Goal: Information Seeking & Learning: Learn about a topic

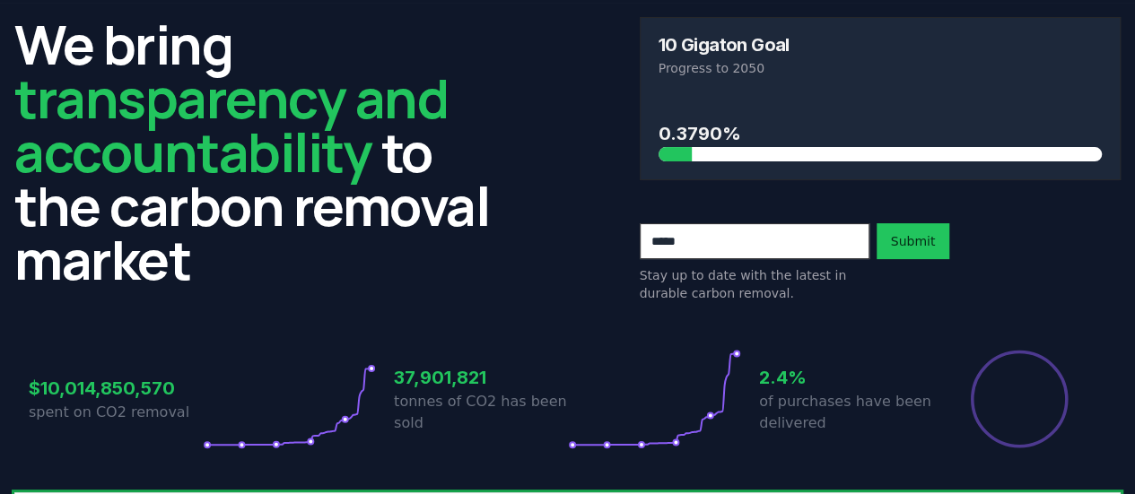
scroll to position [90, 0]
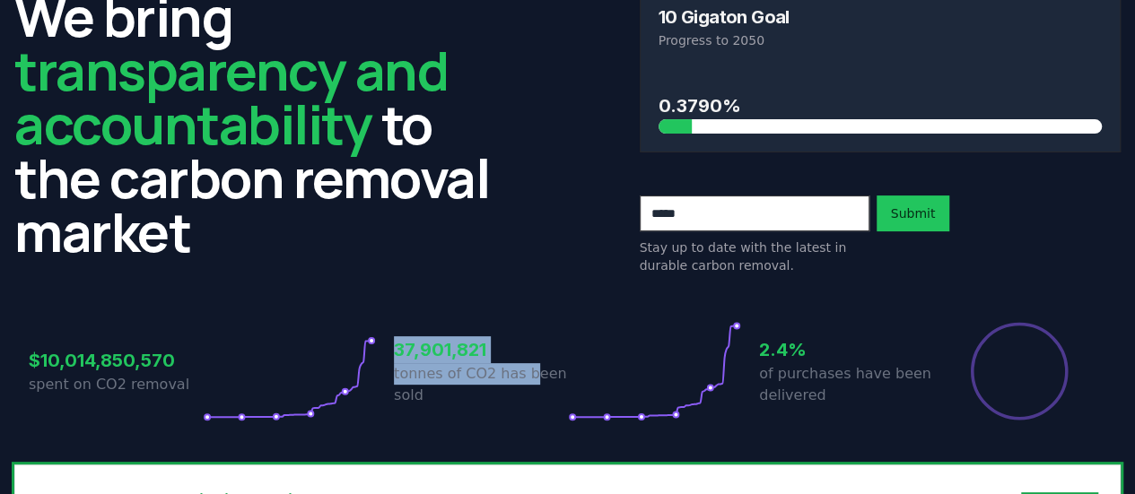
drag, startPoint x: 397, startPoint y: 352, endPoint x: 544, endPoint y: 375, distance: 149.0
click at [532, 378] on div "$10,014,850,570 spent on CO2 removal 37,901,821 tonnes of CO2 has been sold 2.4…" at bounding box center [567, 371] width 1077 height 100
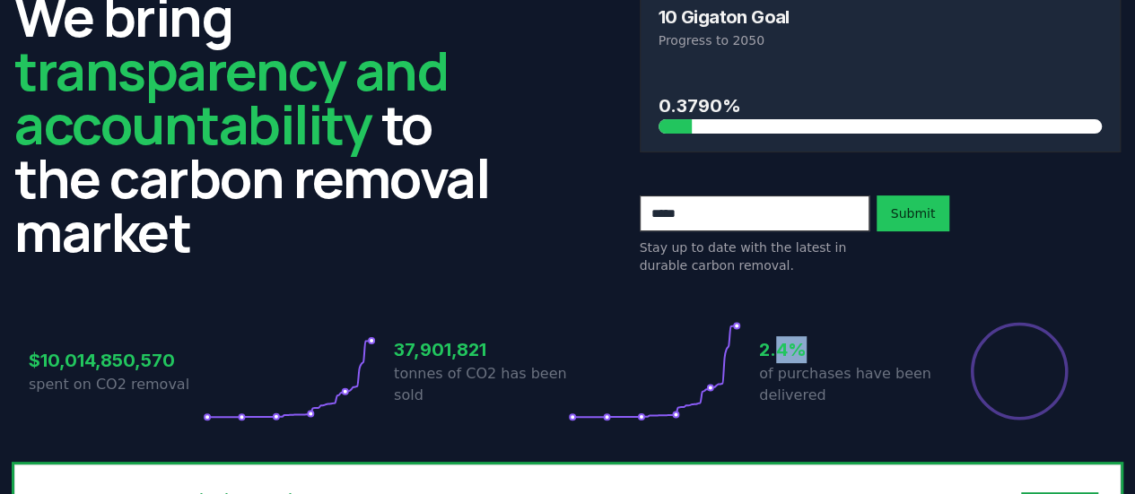
drag, startPoint x: 777, startPoint y: 348, endPoint x: 831, endPoint y: 351, distance: 53.9
click at [831, 351] on h3 "2.4%" at bounding box center [846, 349] width 174 height 27
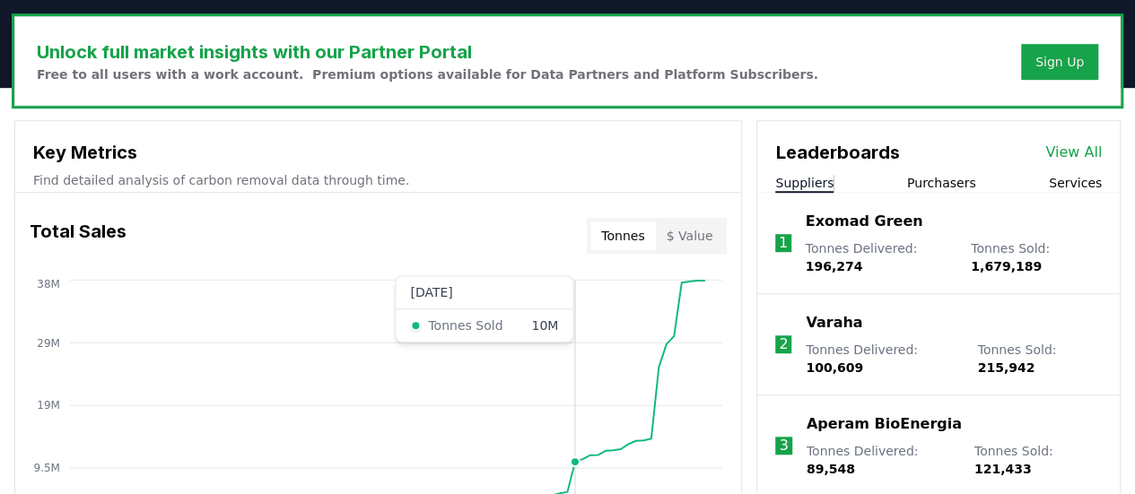
scroll to position [628, 0]
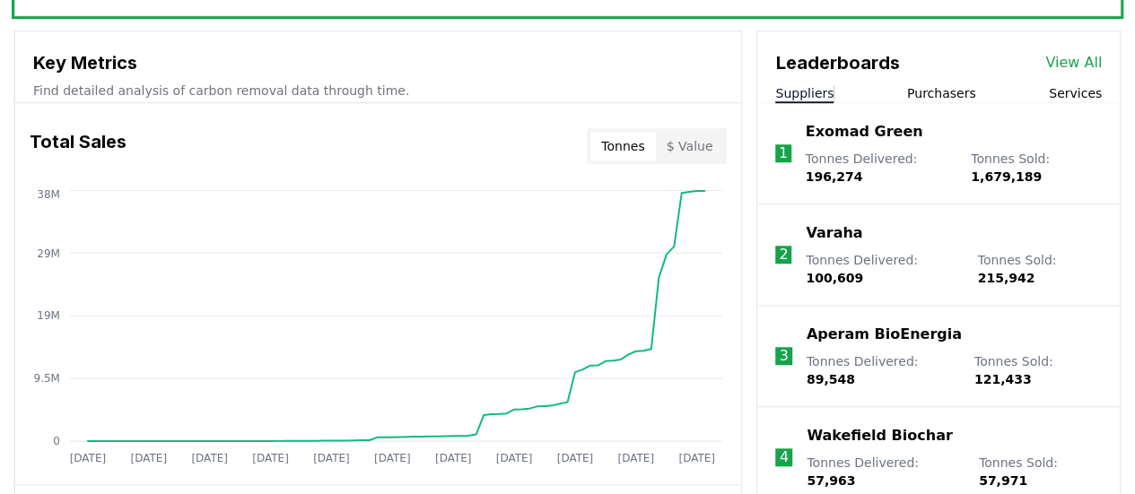
click at [1085, 59] on link "View All" at bounding box center [1073, 63] width 57 height 22
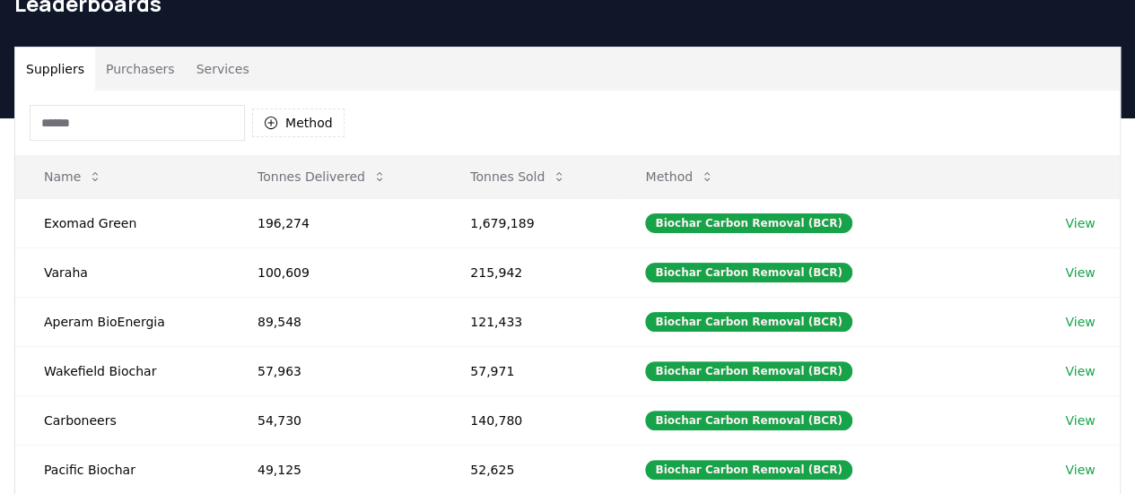
scroll to position [179, 0]
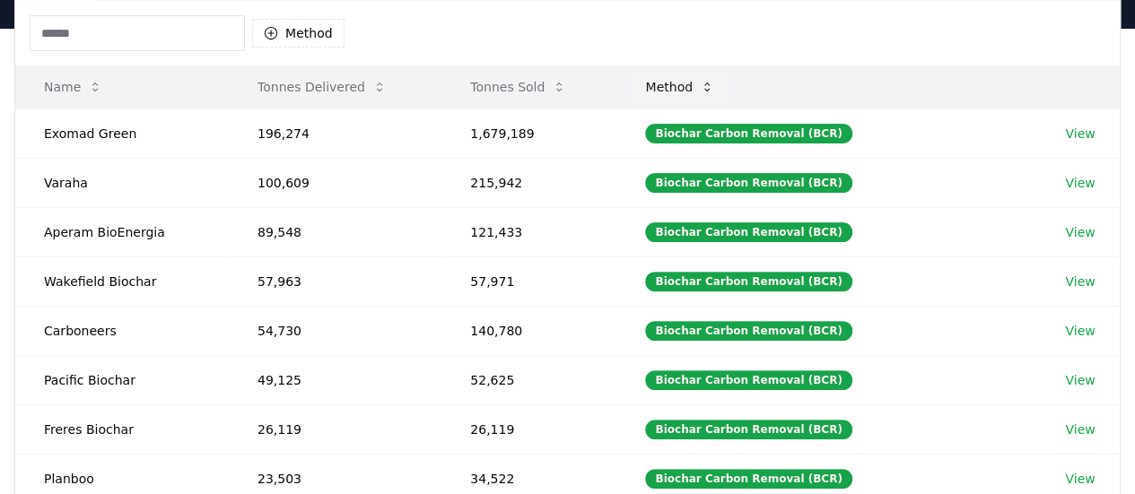
click at [710, 87] on button "Method" at bounding box center [680, 87] width 98 height 36
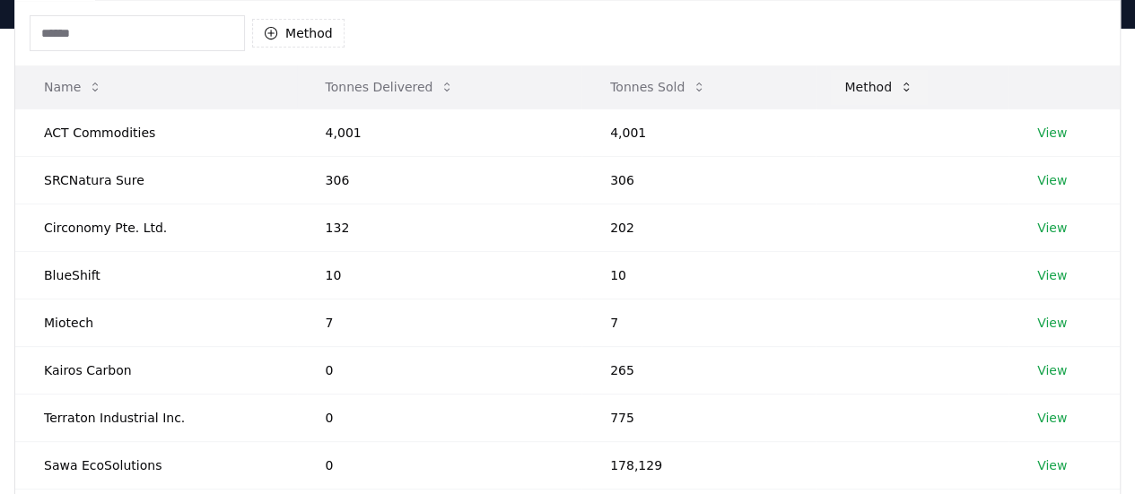
click at [877, 84] on button "Method" at bounding box center [879, 87] width 98 height 36
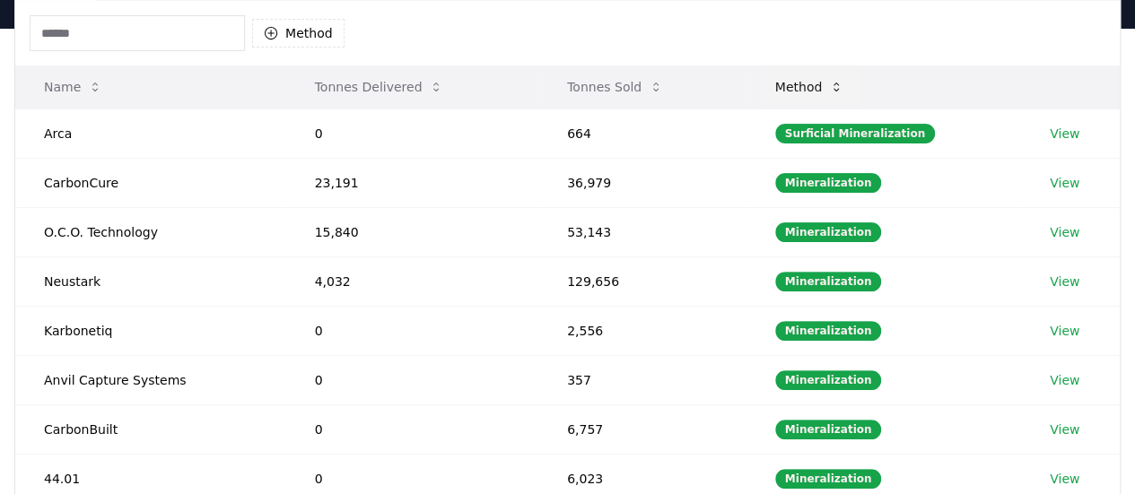
scroll to position [0, 0]
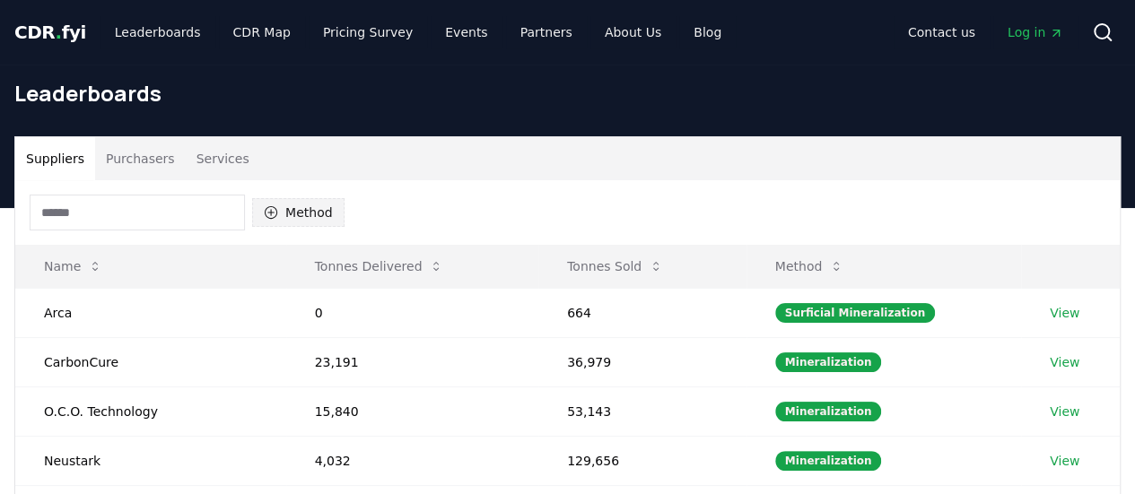
click at [305, 216] on button "Method" at bounding box center [298, 212] width 92 height 29
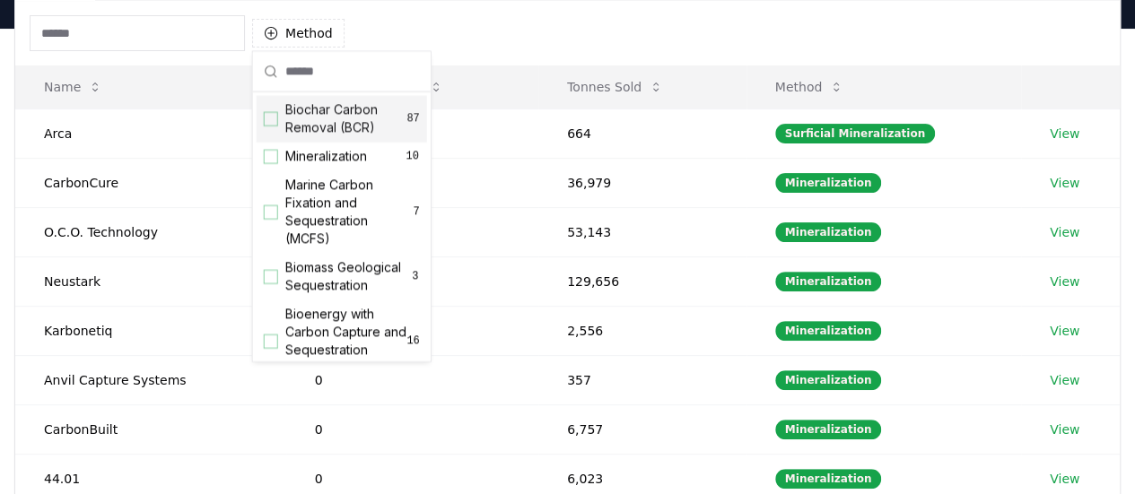
click at [275, 126] on div "Biochar Carbon Removal (BCR) 87" at bounding box center [342, 119] width 170 height 47
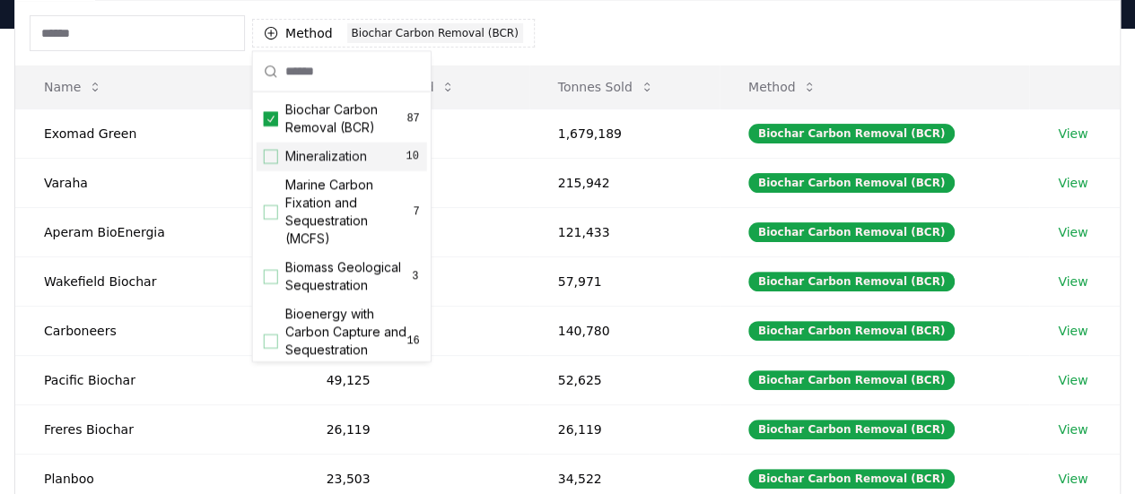
click at [276, 161] on div "Suggestions" at bounding box center [271, 157] width 14 height 14
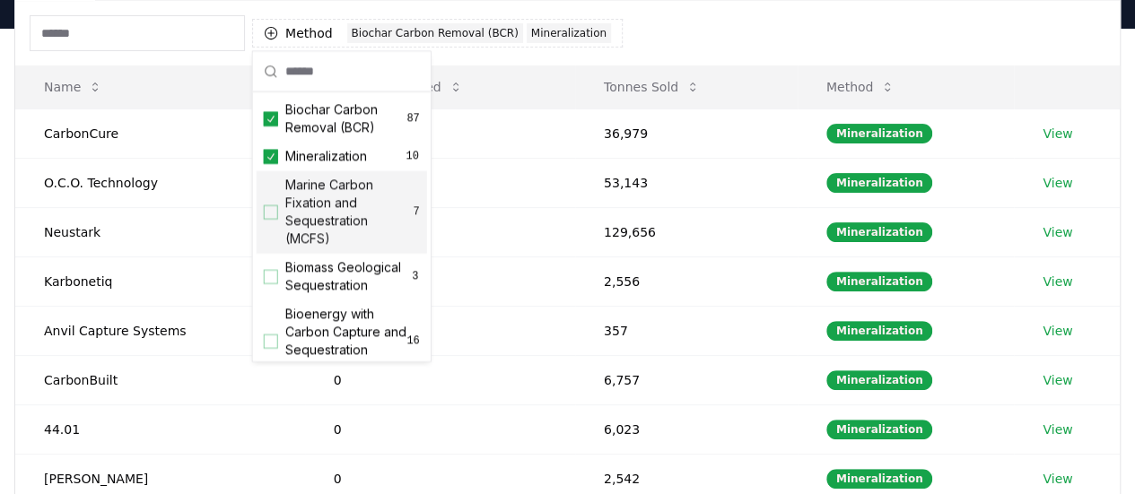
click at [275, 218] on div "Suggestions" at bounding box center [271, 212] width 14 height 14
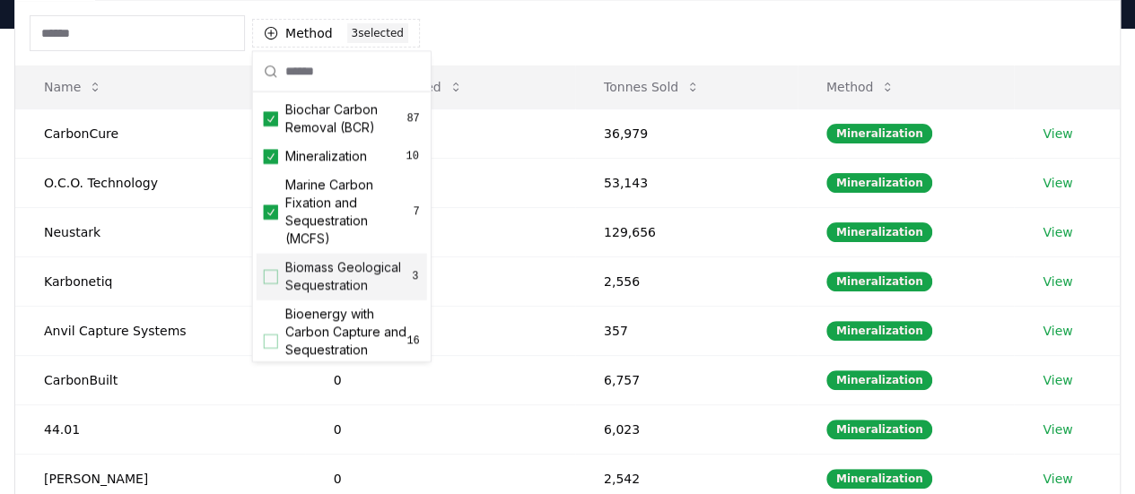
click at [260, 289] on div "Biomass Geological Sequestration 3" at bounding box center [342, 277] width 170 height 47
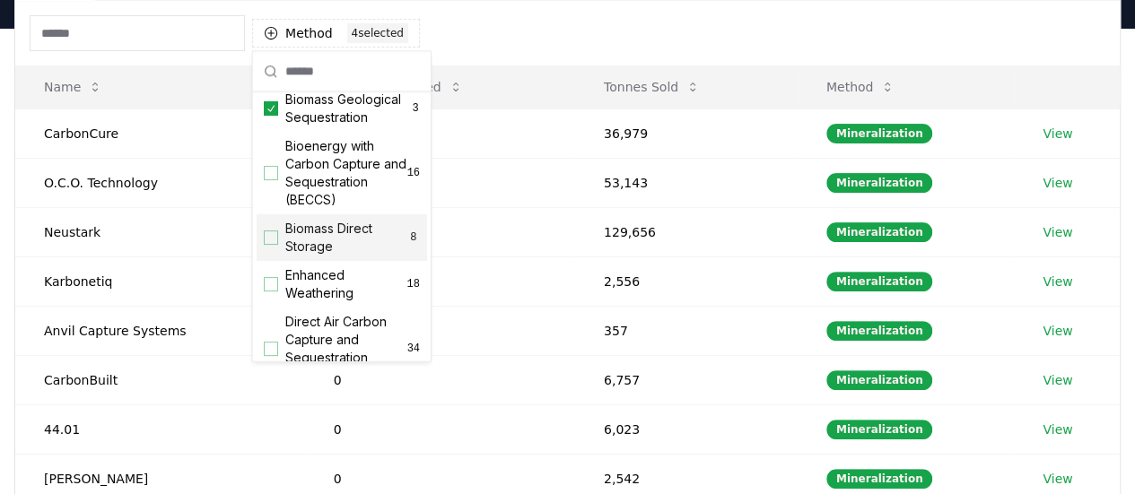
scroll to position [179, 0]
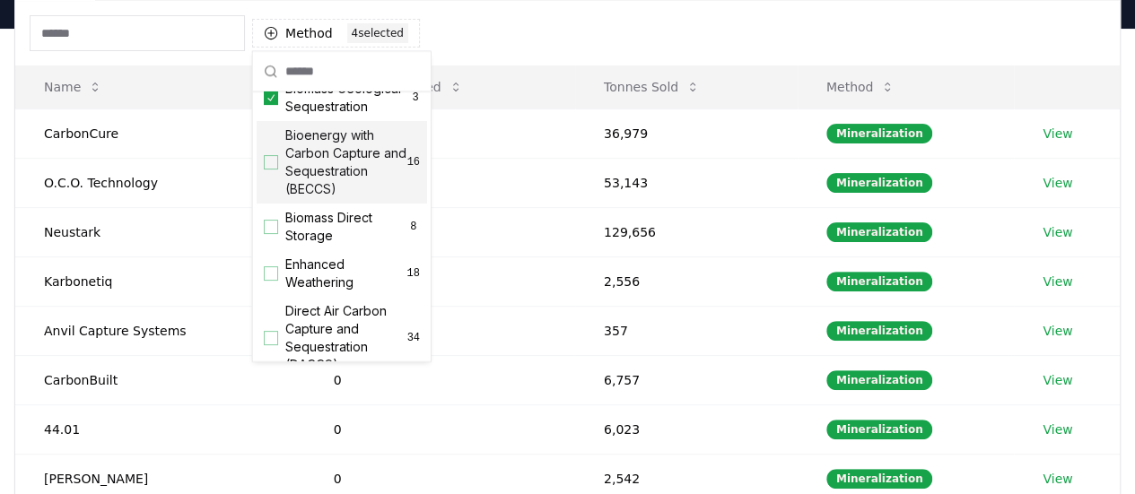
click at [275, 170] on div "Suggestions" at bounding box center [271, 162] width 14 height 14
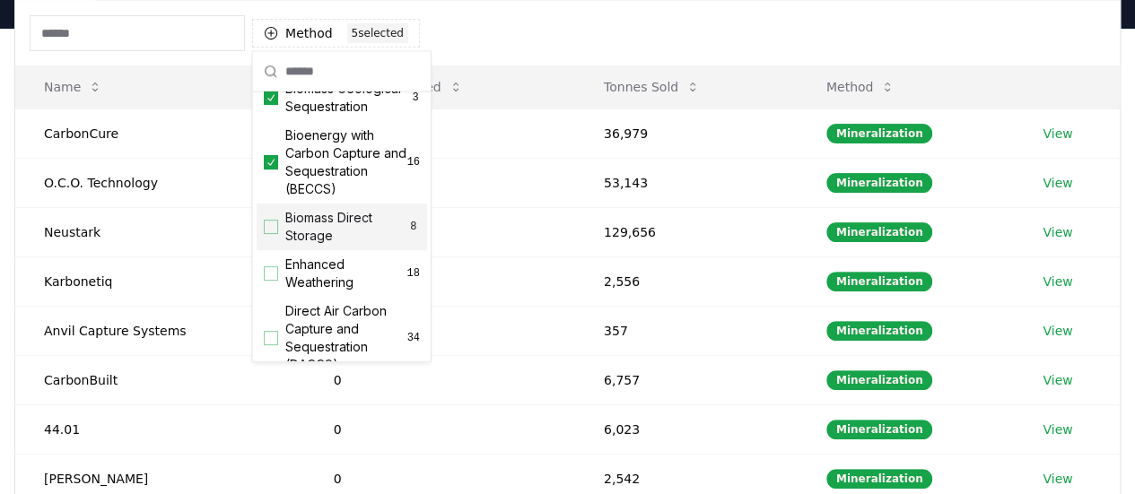
click at [259, 250] on div "Biomass Direct Storage 8" at bounding box center [342, 227] width 170 height 47
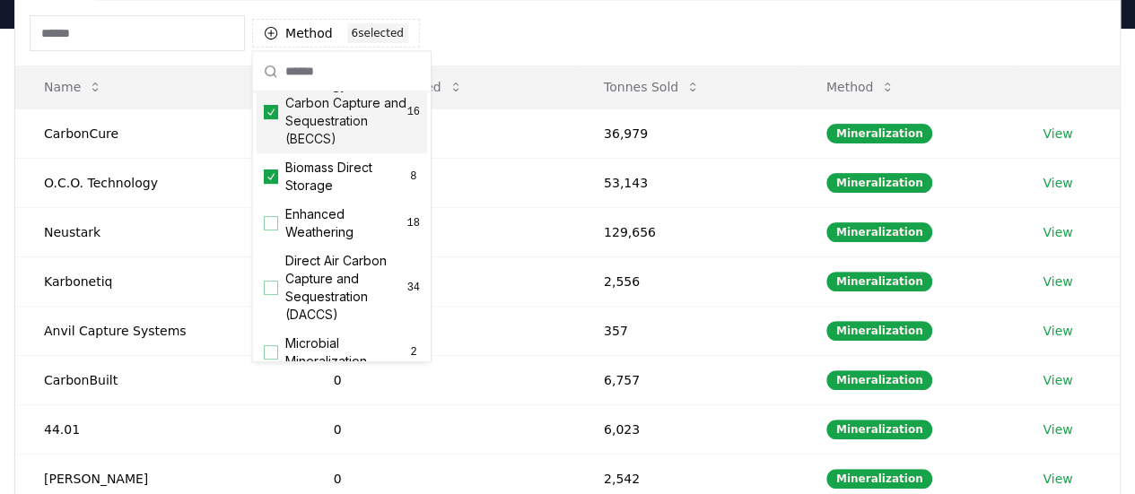
scroll to position [269, 0]
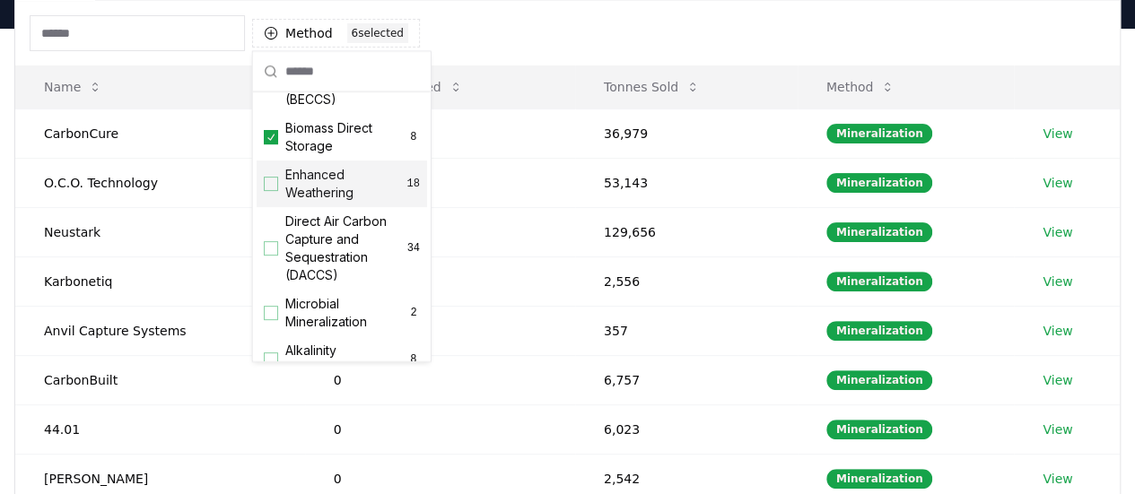
click at [266, 191] on div "Suggestions" at bounding box center [271, 184] width 14 height 14
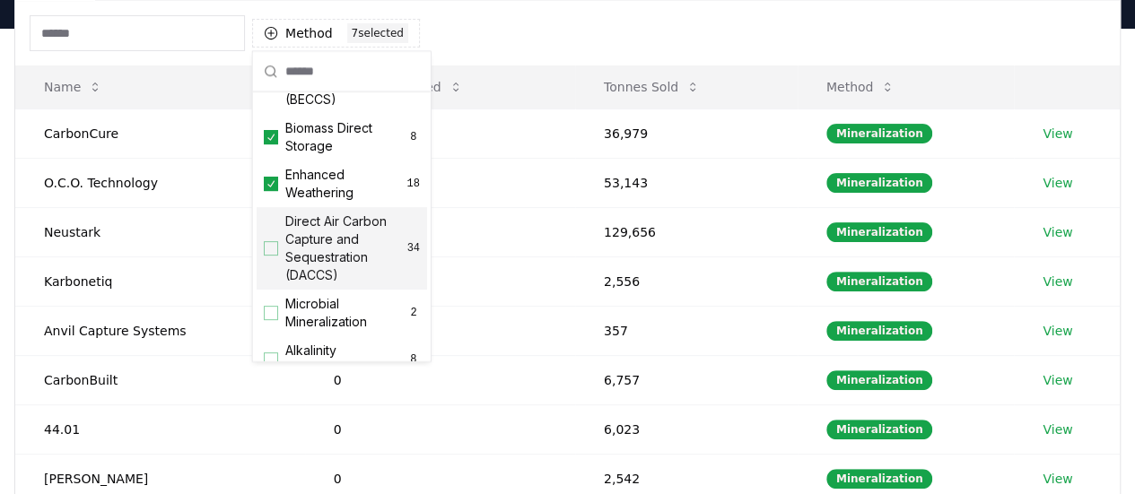
click at [275, 256] on div "Suggestions" at bounding box center [271, 248] width 14 height 14
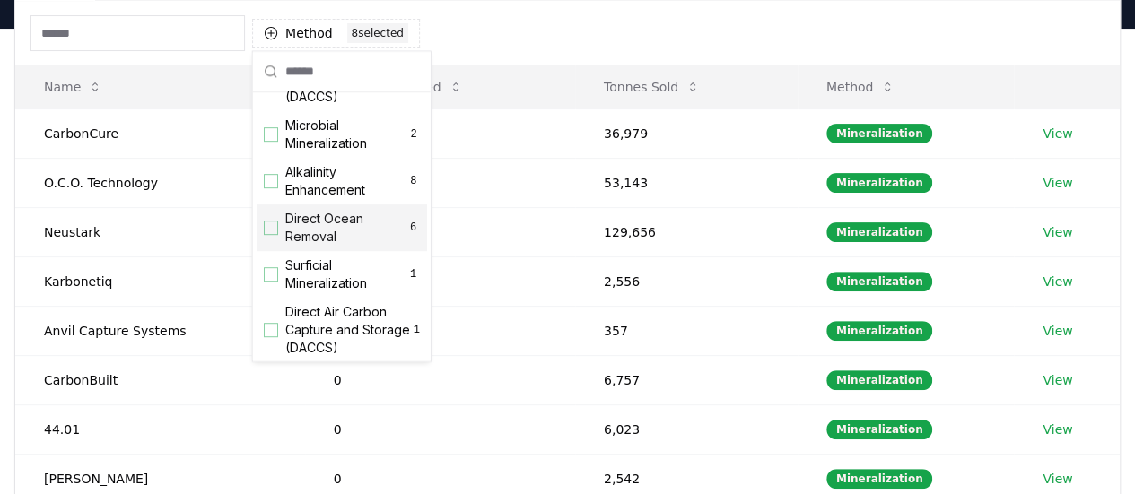
scroll to position [449, 0]
click at [290, 145] on span "Microbial Mineralization" at bounding box center [346, 134] width 122 height 36
click at [290, 198] on span "Alkalinity Enhancement" at bounding box center [346, 180] width 122 height 36
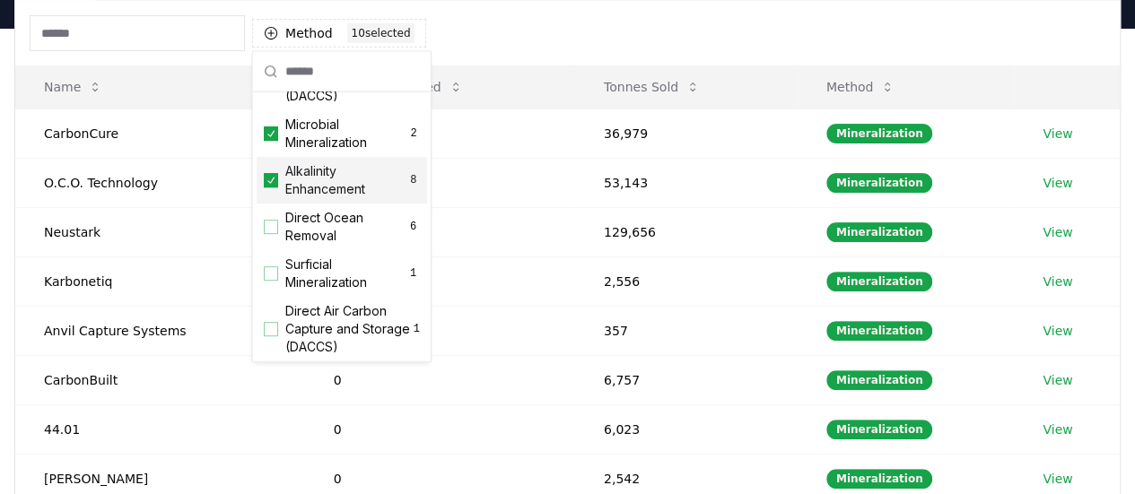
click at [283, 250] on div "Direct Ocean Removal 6" at bounding box center [342, 227] width 170 height 47
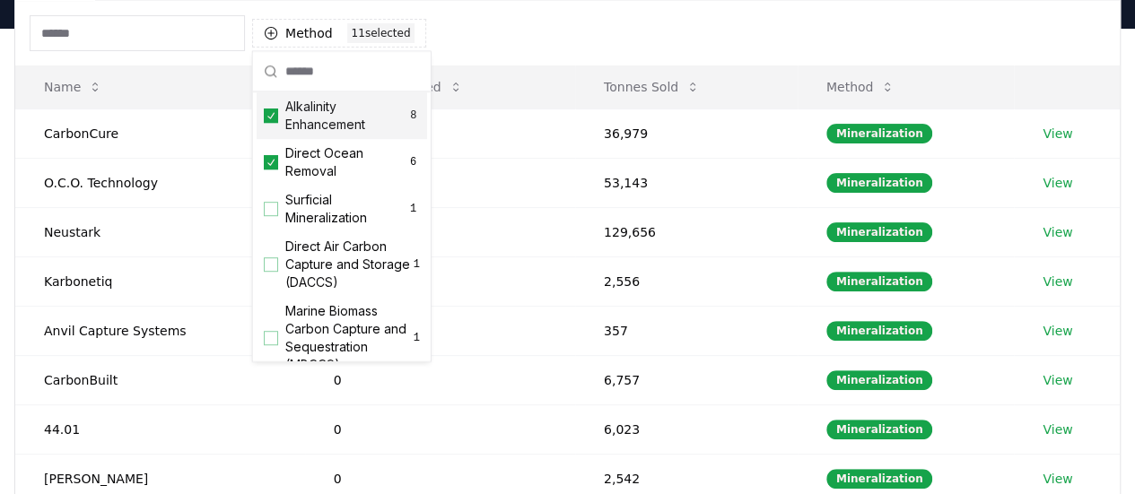
scroll to position [538, 0]
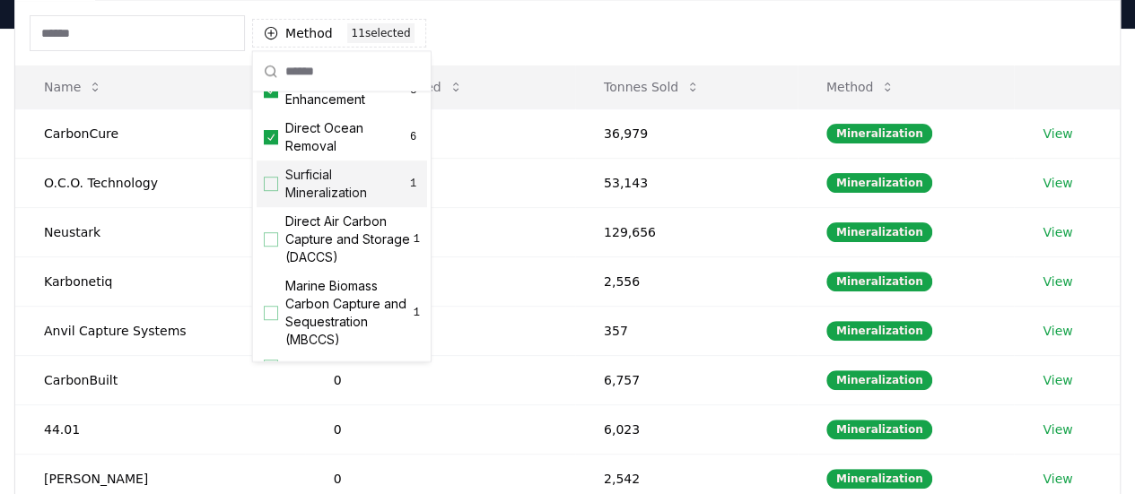
click at [350, 202] on span "Surficial Mineralization" at bounding box center [345, 184] width 121 height 36
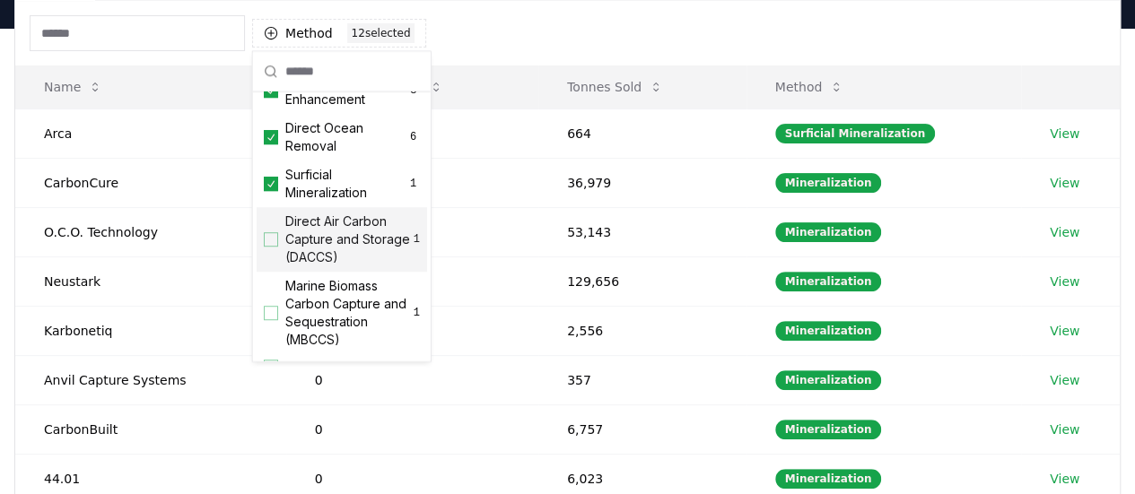
click at [339, 248] on span "Direct Air Carbon Capture and Storage (DACCS)" at bounding box center [349, 240] width 128 height 54
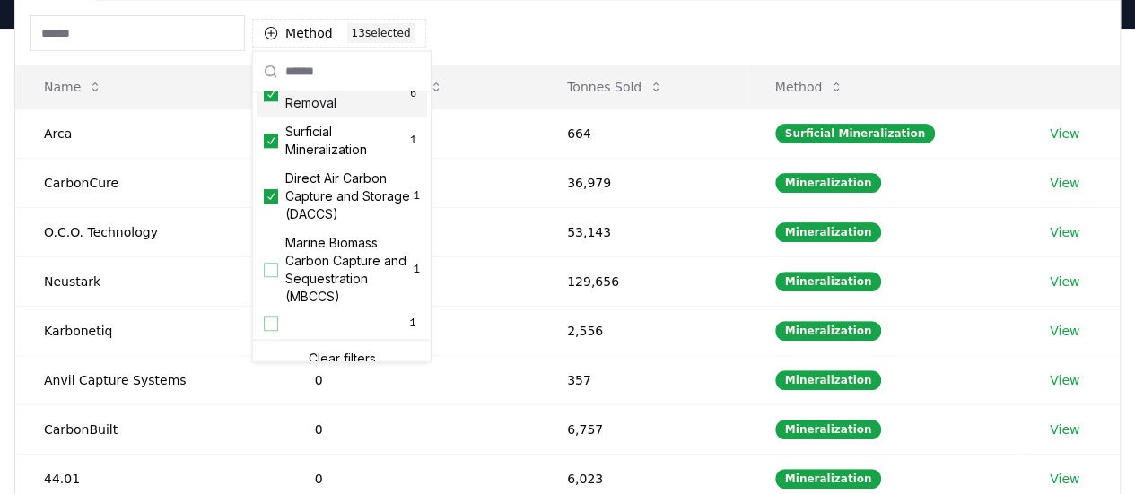
scroll to position [614, 0]
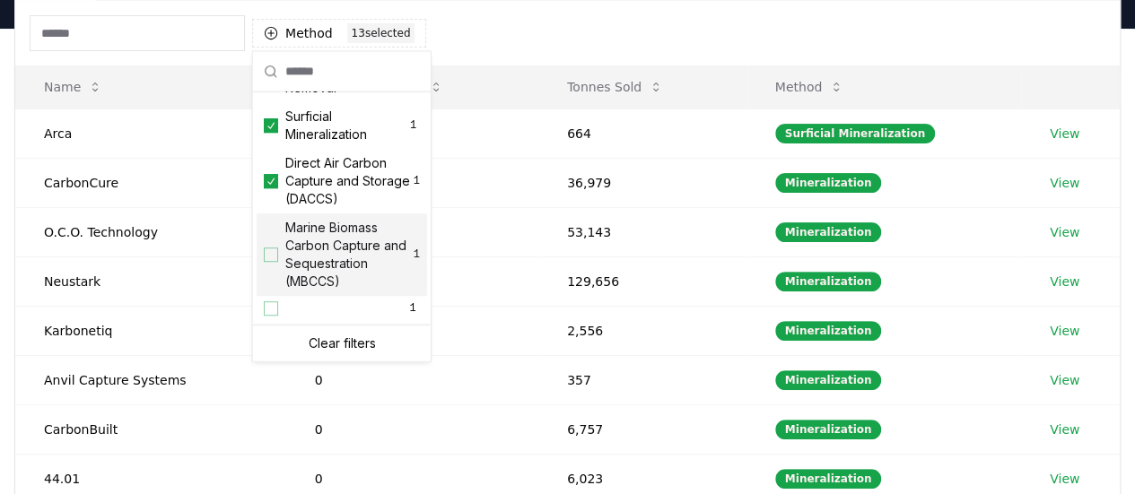
click at [352, 250] on span "Marine Biomass Carbon Capture and Sequestration (MBCCS)" at bounding box center [349, 255] width 128 height 72
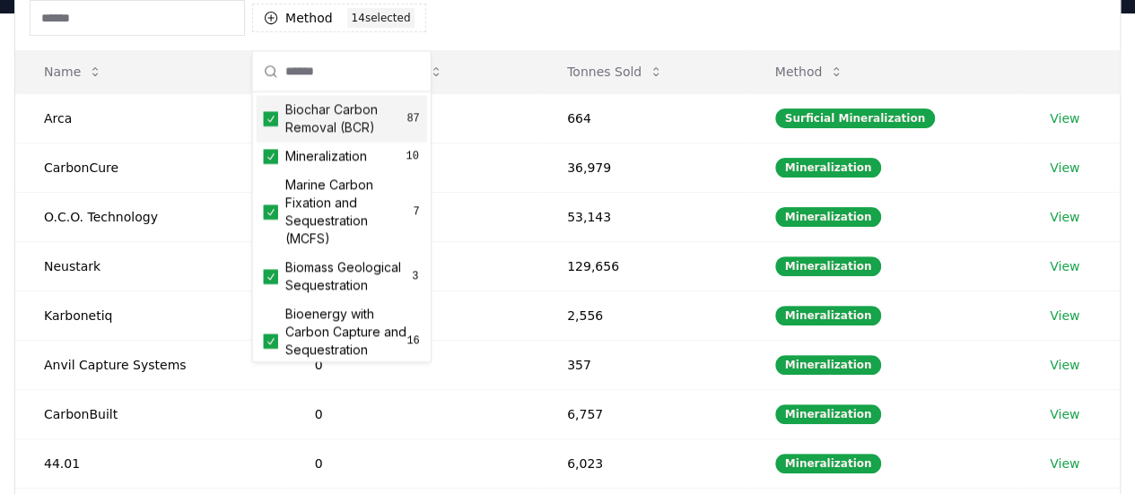
scroll to position [179, 0]
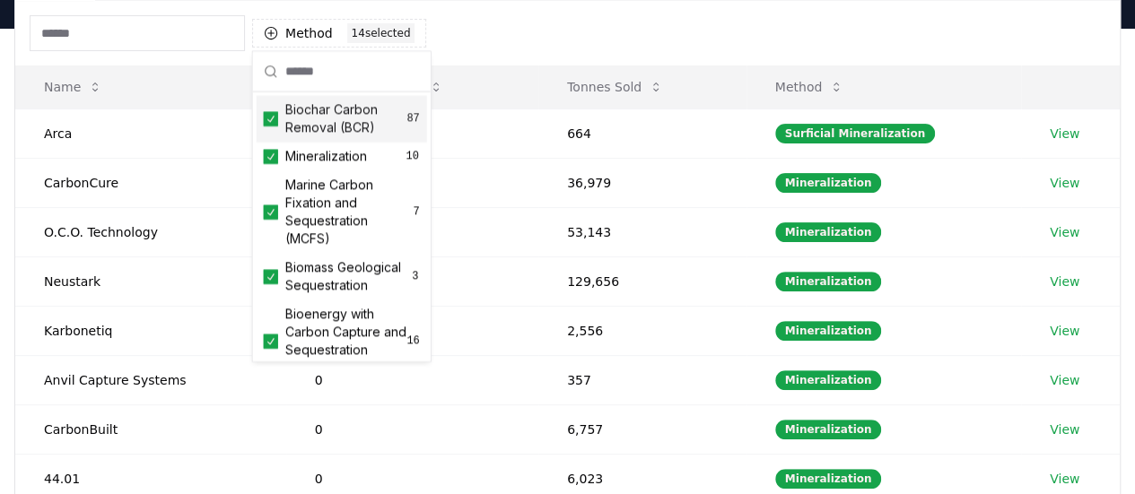
click at [489, 26] on div "Method 14 14 selected" at bounding box center [567, 33] width 1104 height 65
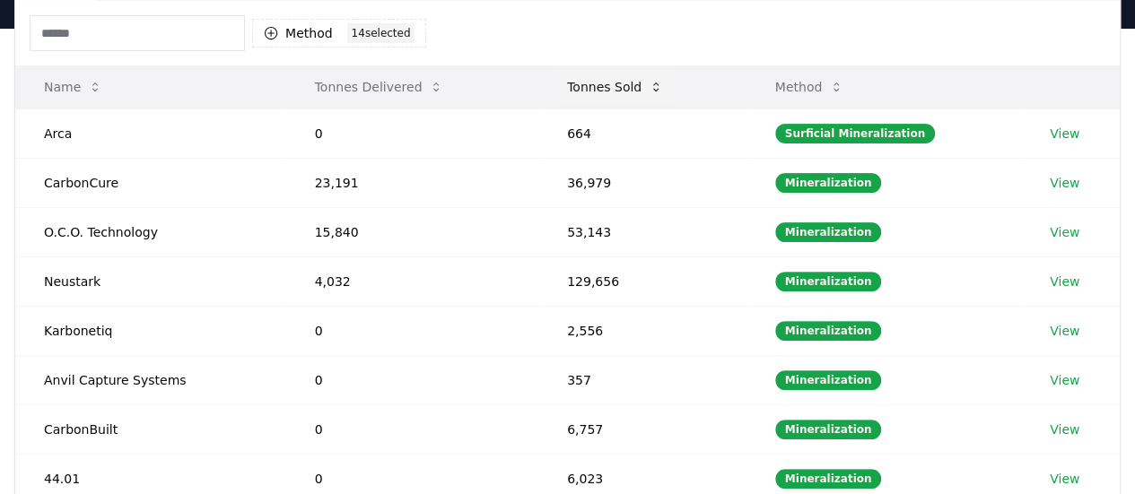
click at [608, 93] on button "Tonnes Sold" at bounding box center [615, 87] width 125 height 36
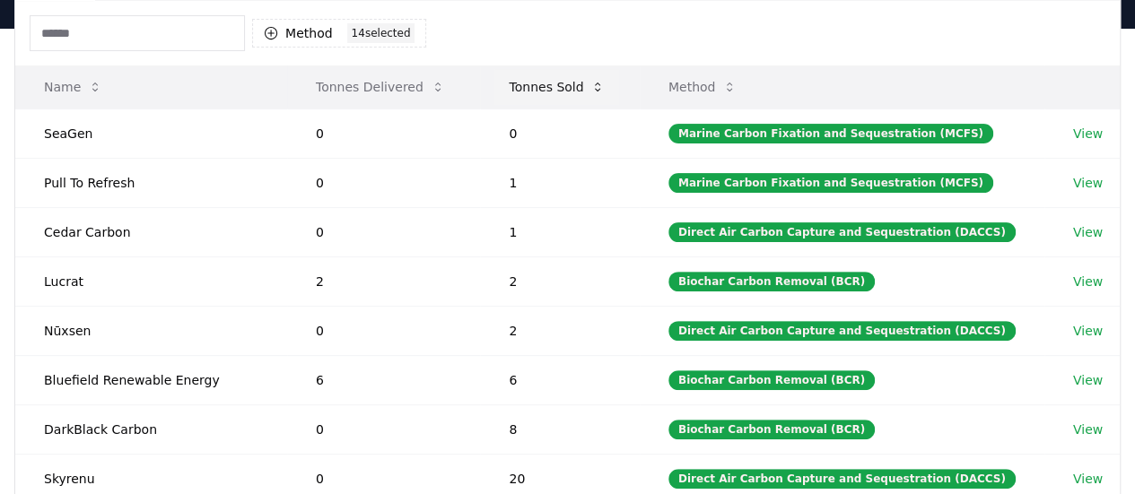
click at [520, 85] on button "Tonnes Sold" at bounding box center [556, 87] width 125 height 36
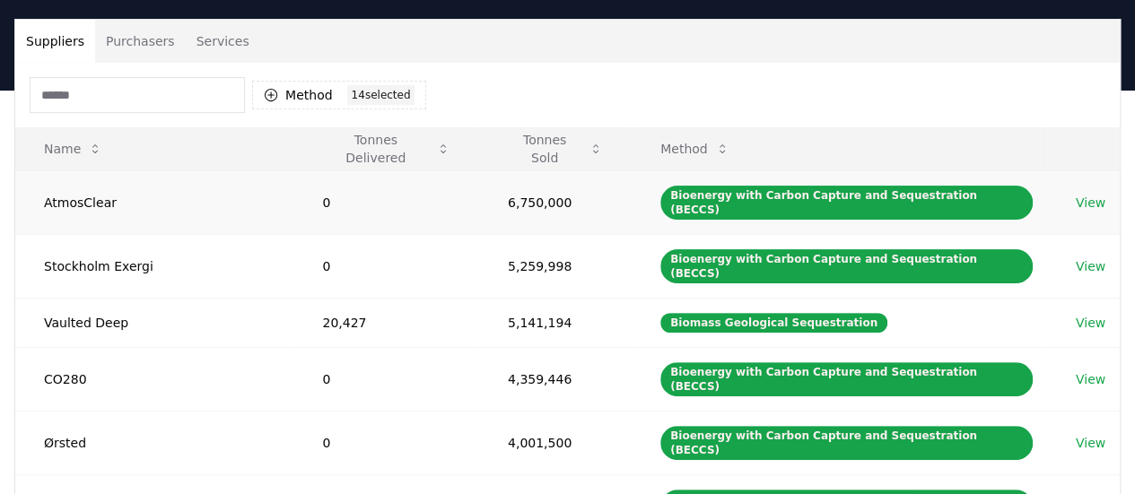
scroll to position [90, 0]
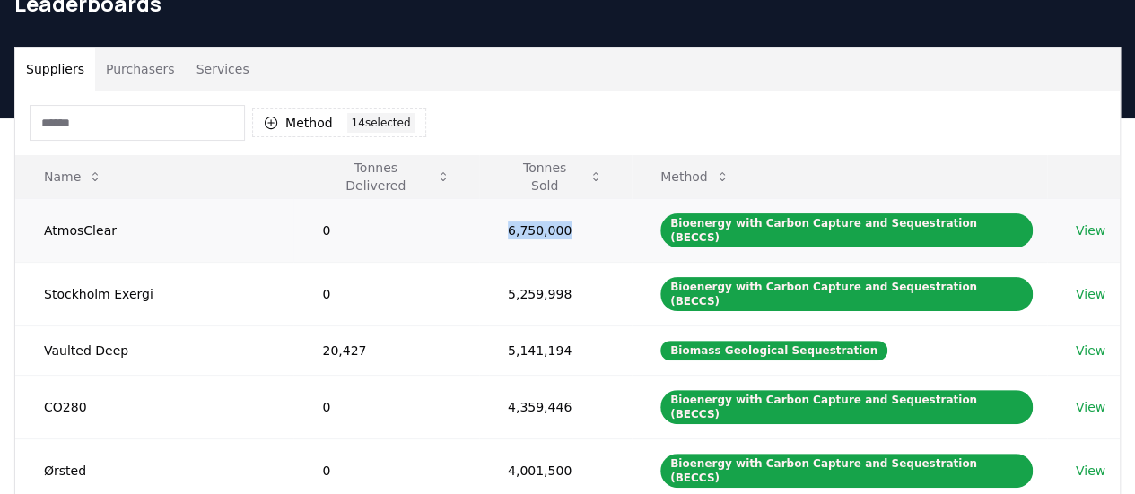
drag, startPoint x: 513, startPoint y: 226, endPoint x: 573, endPoint y: 233, distance: 60.5
click at [585, 225] on td "6,750,000" at bounding box center [555, 230] width 153 height 64
drag, startPoint x: 520, startPoint y: 273, endPoint x: 595, endPoint y: 275, distance: 74.5
click at [595, 275] on td "5,259,998" at bounding box center [555, 294] width 153 height 64
drag, startPoint x: 510, startPoint y: 321, endPoint x: 555, endPoint y: 323, distance: 44.9
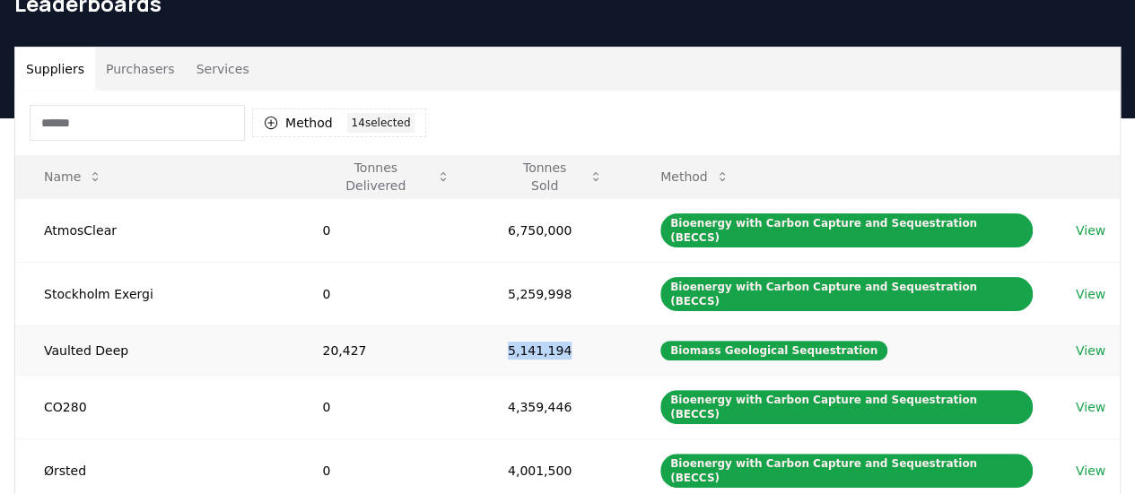
click at [598, 326] on td "5,141,194" at bounding box center [555, 350] width 153 height 49
click at [527, 326] on td "5,141,194" at bounding box center [555, 350] width 153 height 49
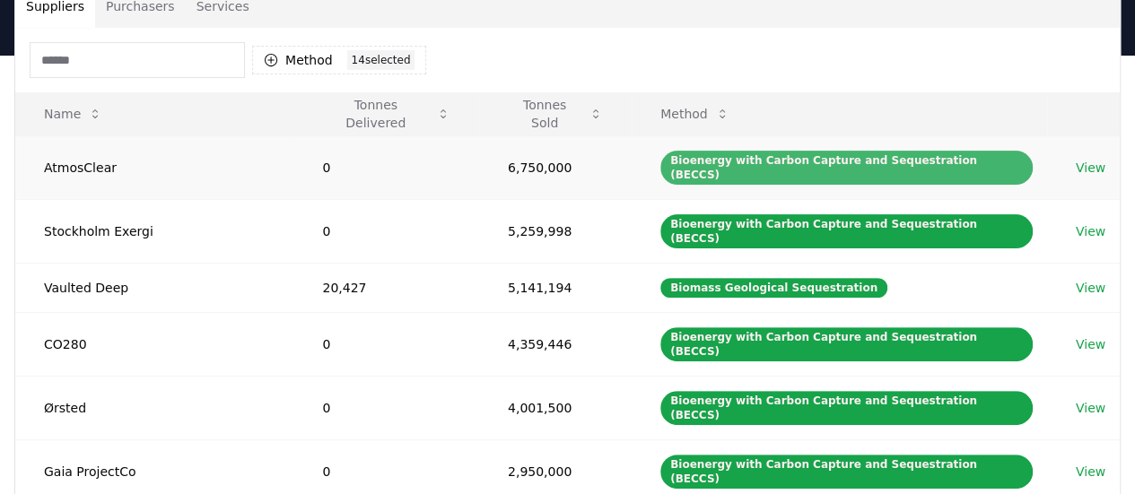
scroll to position [179, 0]
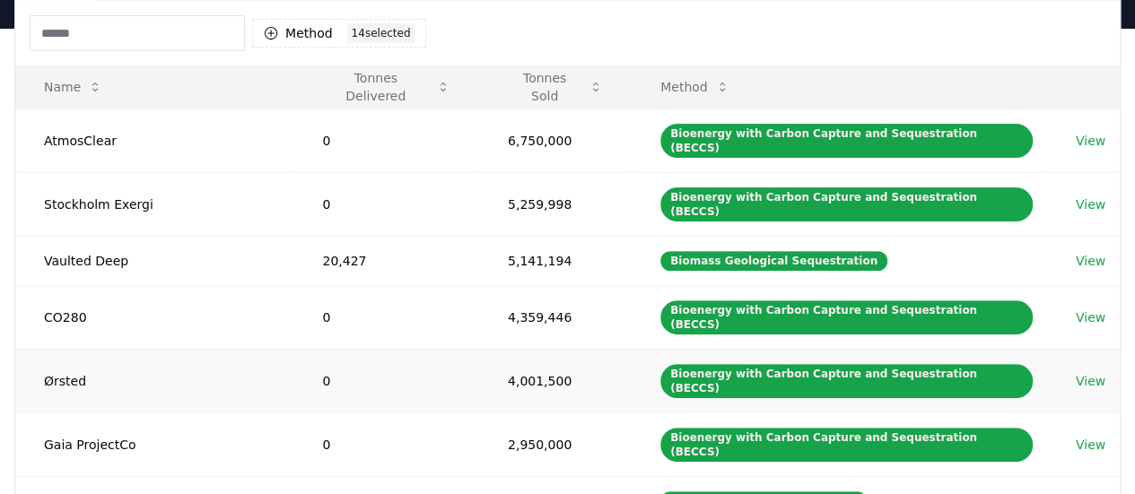
click at [1084, 372] on link "View" at bounding box center [1091, 381] width 30 height 18
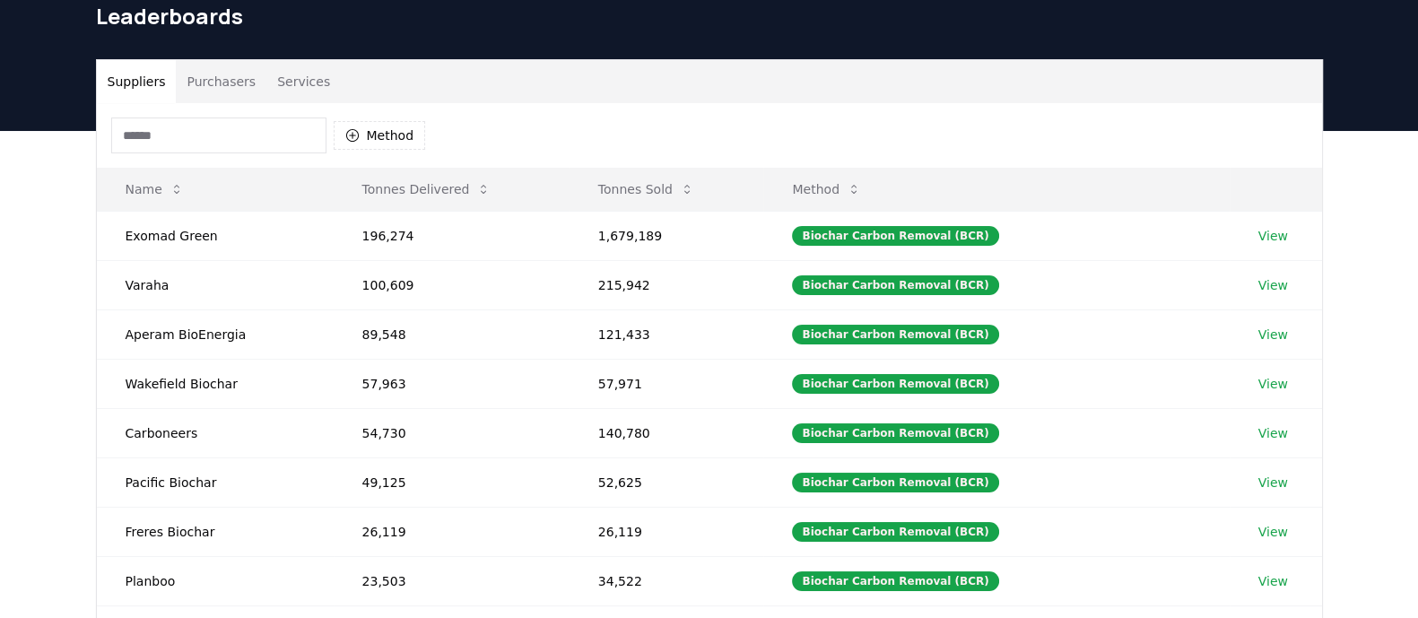
scroll to position [111, 0]
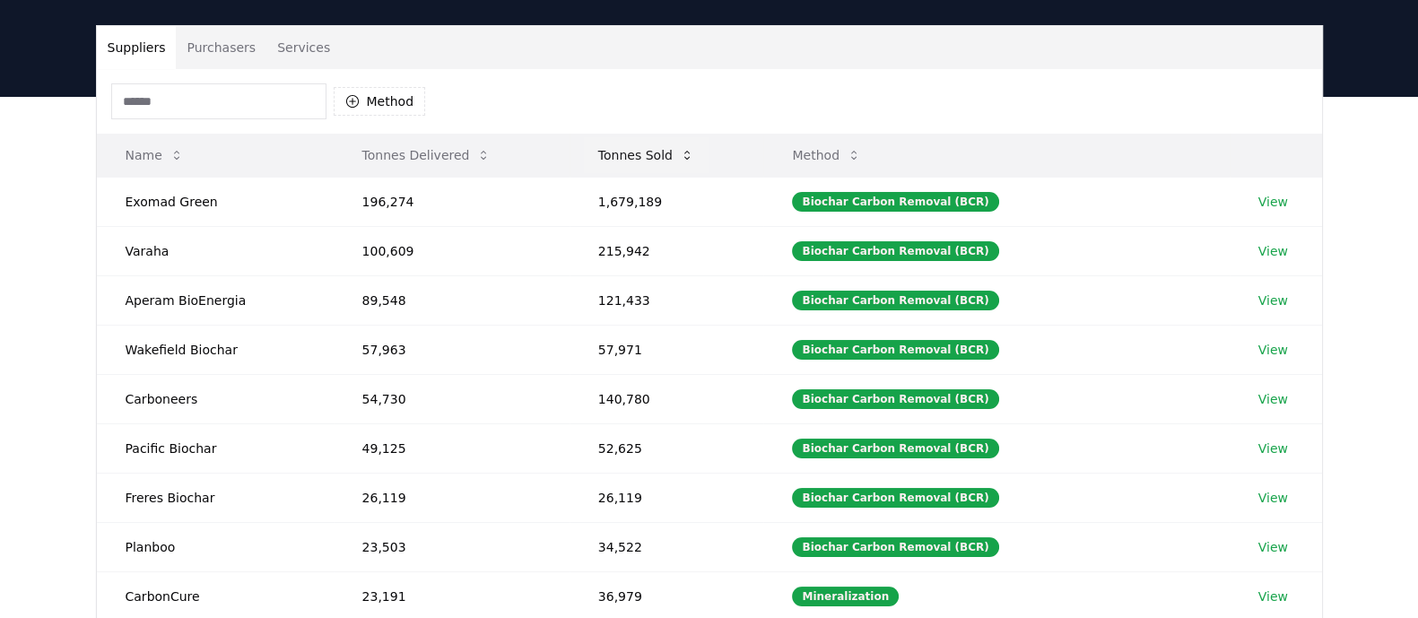
click at [659, 150] on button "Tonnes Sold" at bounding box center [646, 155] width 125 height 36
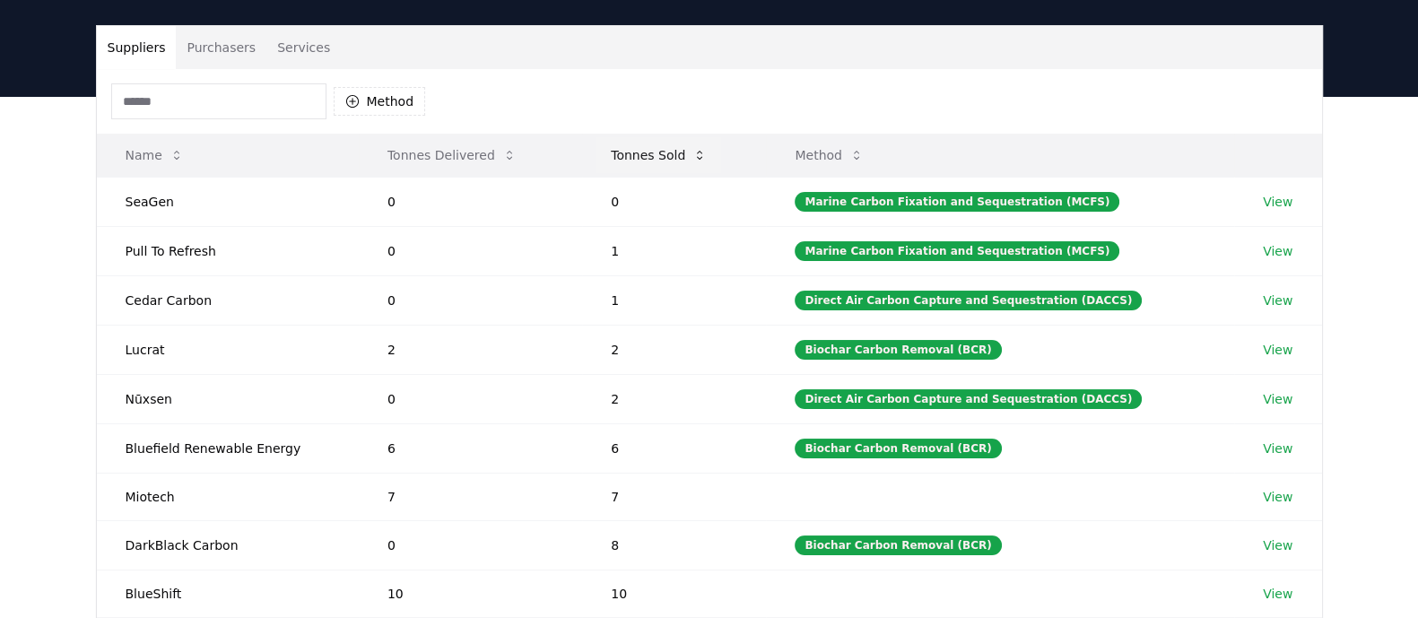
click at [662, 150] on button "Tonnes Sold" at bounding box center [659, 155] width 125 height 36
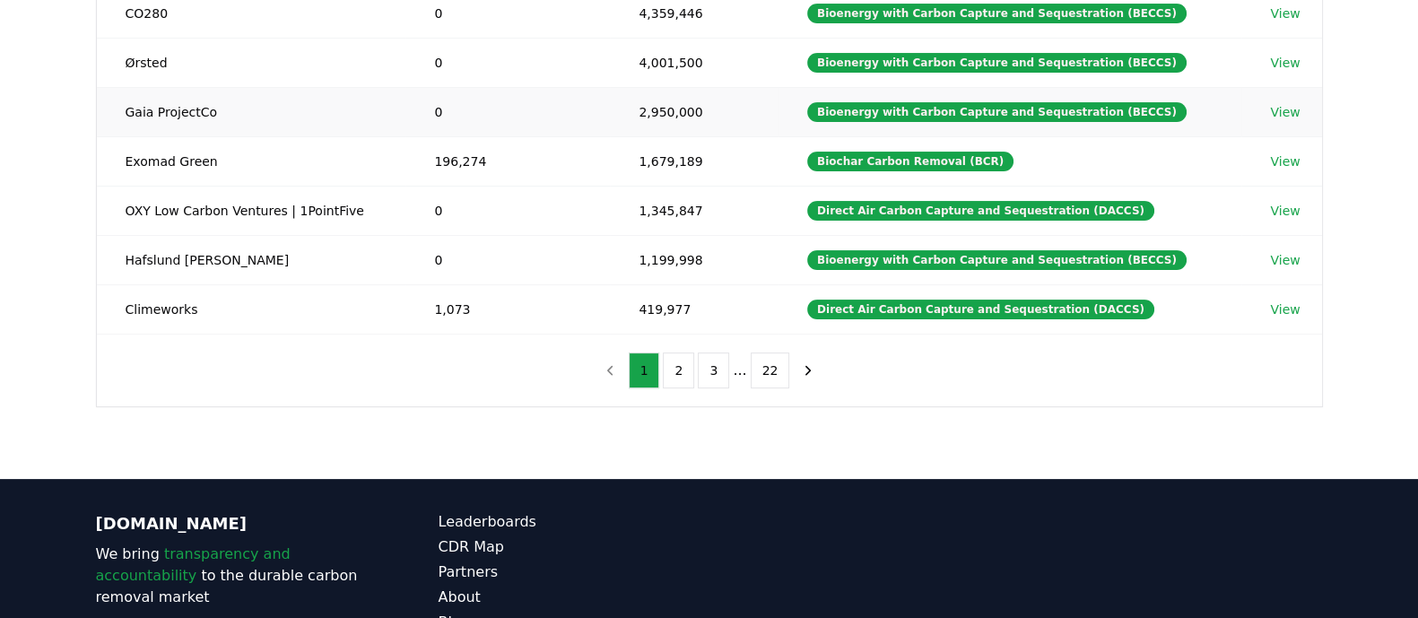
scroll to position [448, 0]
drag, startPoint x: 310, startPoint y: 305, endPoint x: 752, endPoint y: 316, distance: 441.5
click at [752, 316] on tr "Climeworks 1,073 419,977 Direct Air Carbon Capture and Sequestration (DACCS) Vi…" at bounding box center [709, 308] width 1225 height 49
click at [670, 294] on td "419,977" at bounding box center [694, 308] width 169 height 49
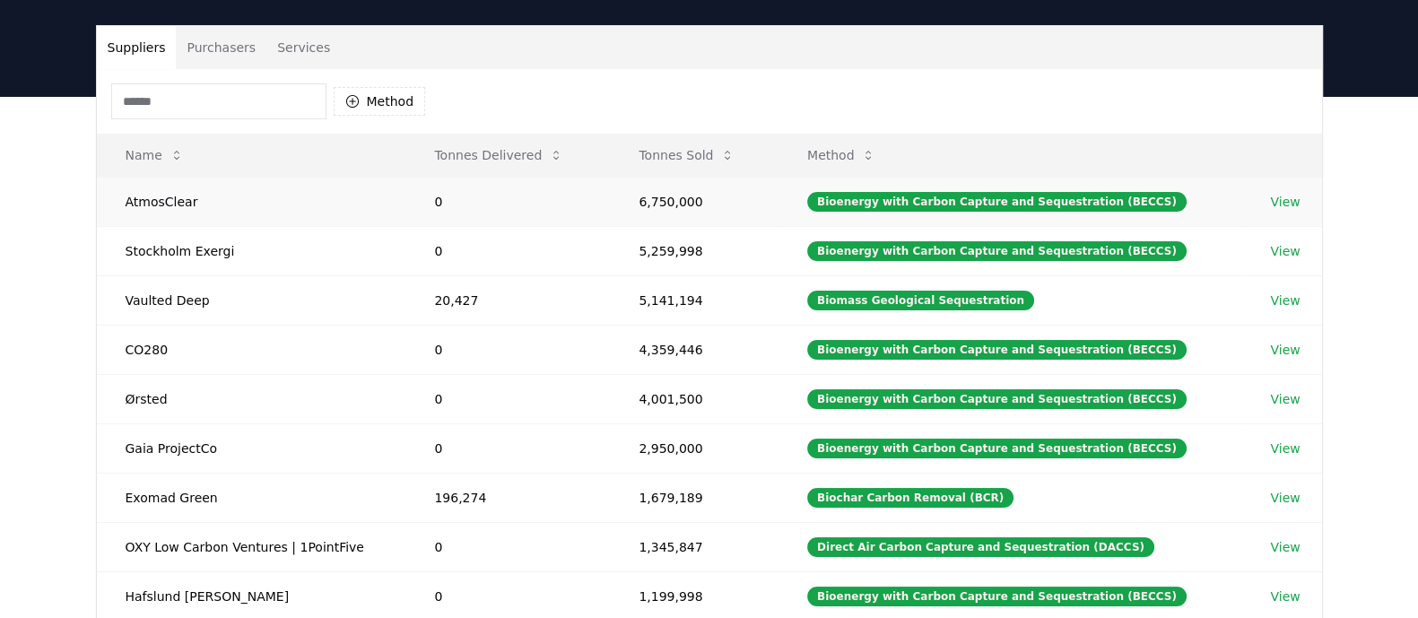
scroll to position [0, 0]
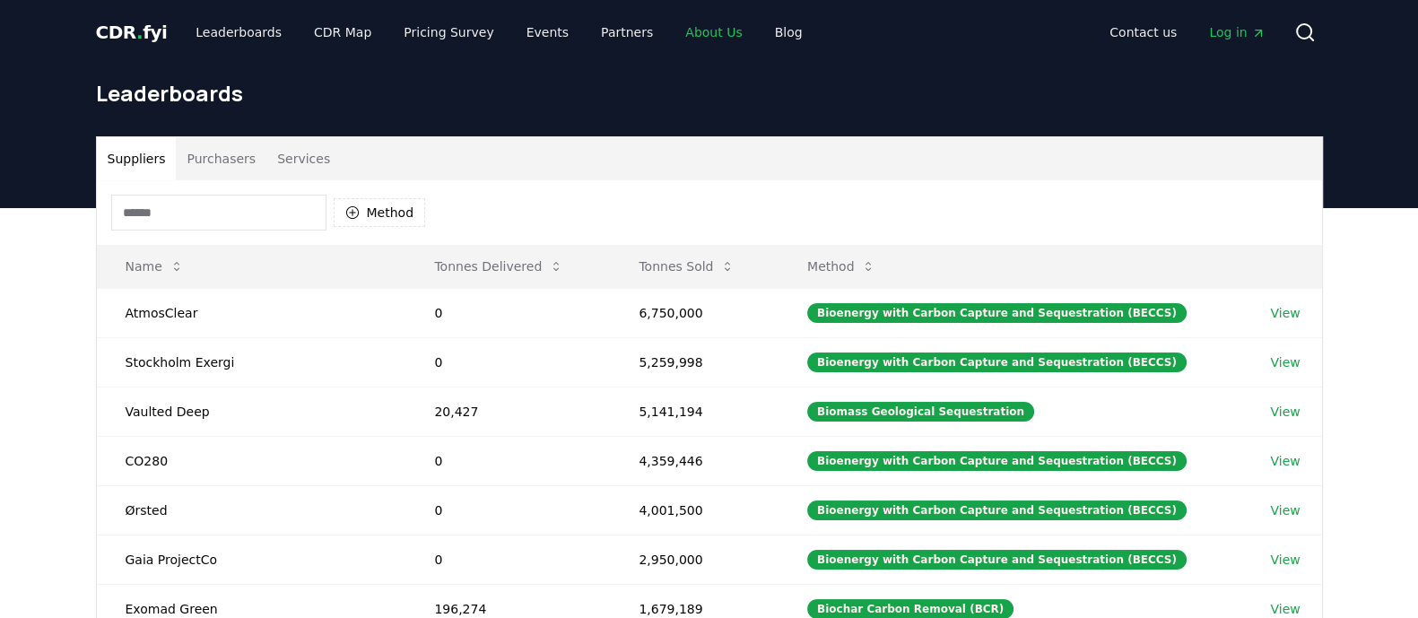
click at [673, 31] on link "About Us" at bounding box center [713, 32] width 85 height 32
click at [529, 33] on link "Events" at bounding box center [547, 32] width 71 height 32
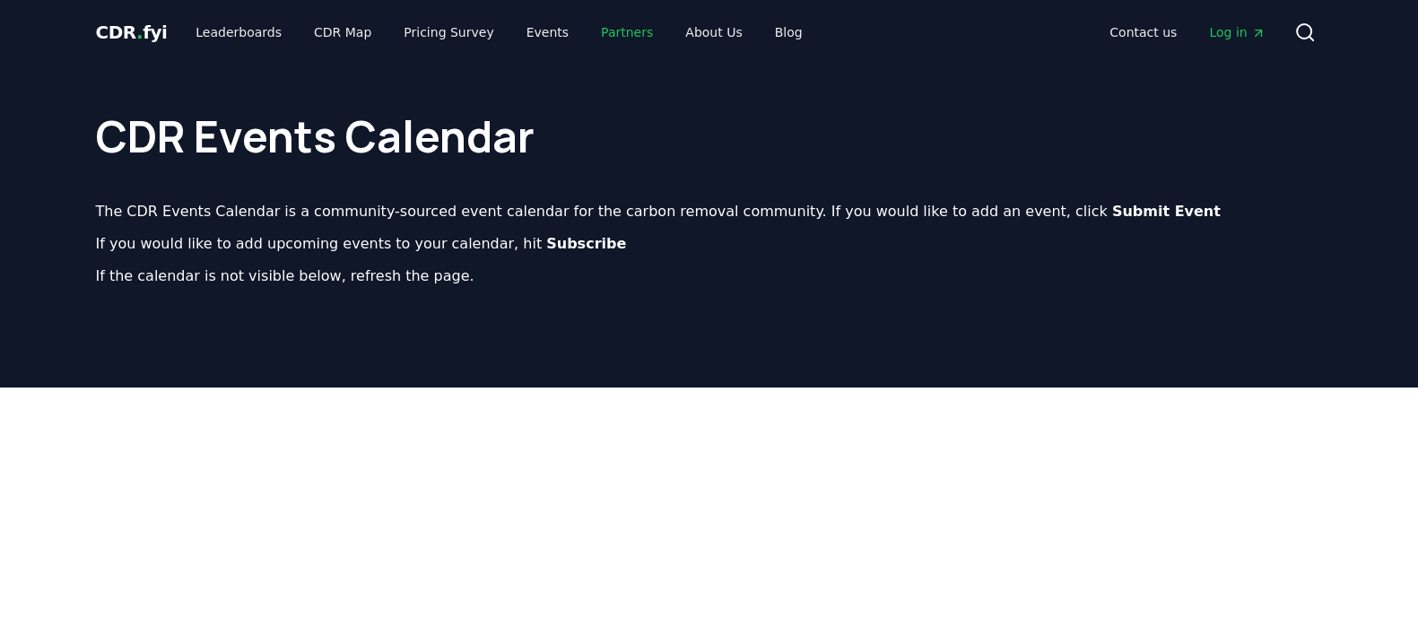
click at [600, 31] on link "Partners" at bounding box center [627, 32] width 81 height 32
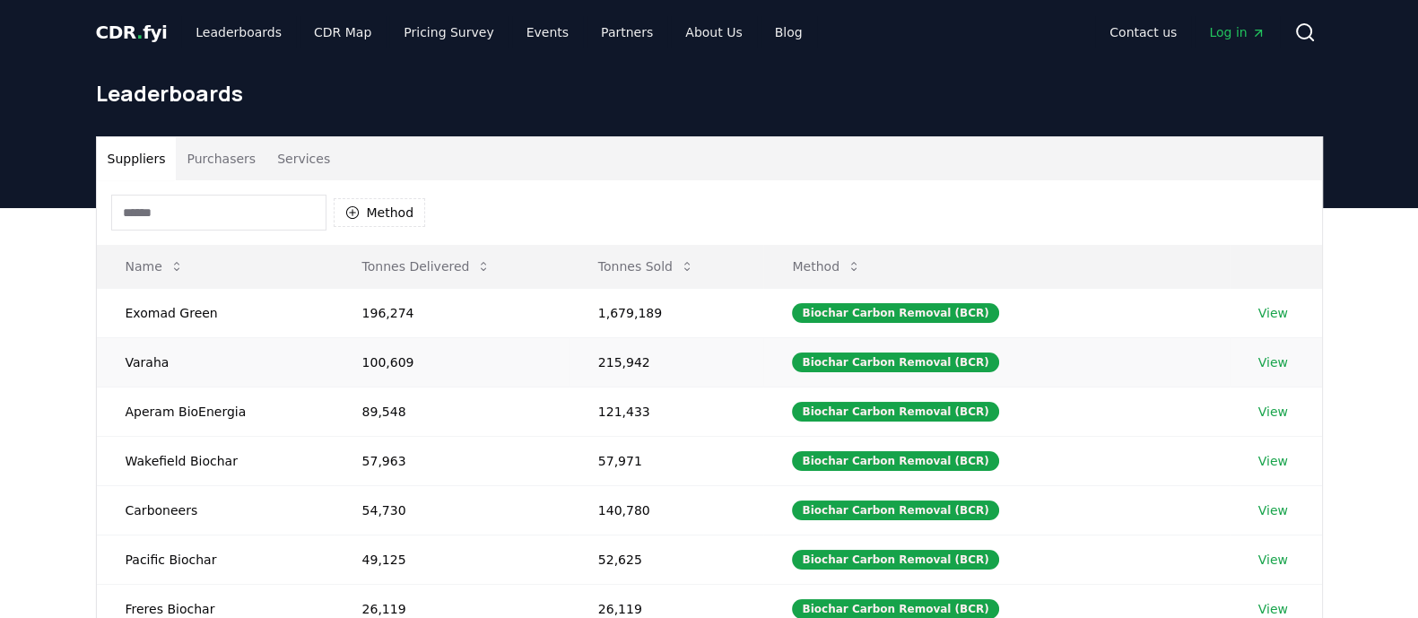
click at [1134, 357] on link "View" at bounding box center [1274, 362] width 30 height 18
drag, startPoint x: 337, startPoint y: 319, endPoint x: 399, endPoint y: 333, distance: 63.3
click at [424, 327] on td "196,274" at bounding box center [452, 312] width 236 height 49
click at [384, 322] on td "196,274" at bounding box center [452, 312] width 236 height 49
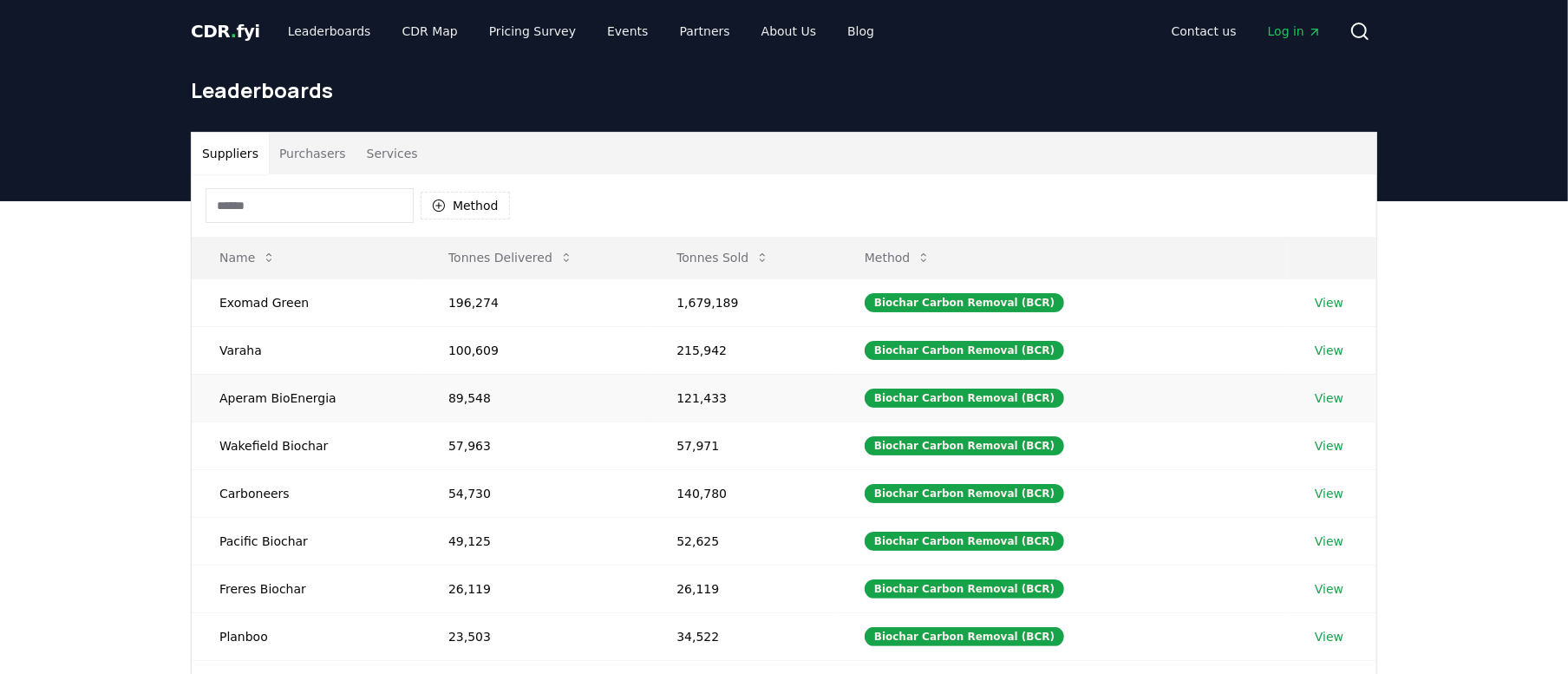
click at [1096, 396] on link "View" at bounding box center [1329, 398] width 29 height 17
click at [1096, 300] on link "View" at bounding box center [1329, 303] width 29 height 17
click at [1096, 444] on link "View" at bounding box center [1329, 446] width 29 height 17
click at [1096, 477] on link "View" at bounding box center [1329, 493] width 29 height 17
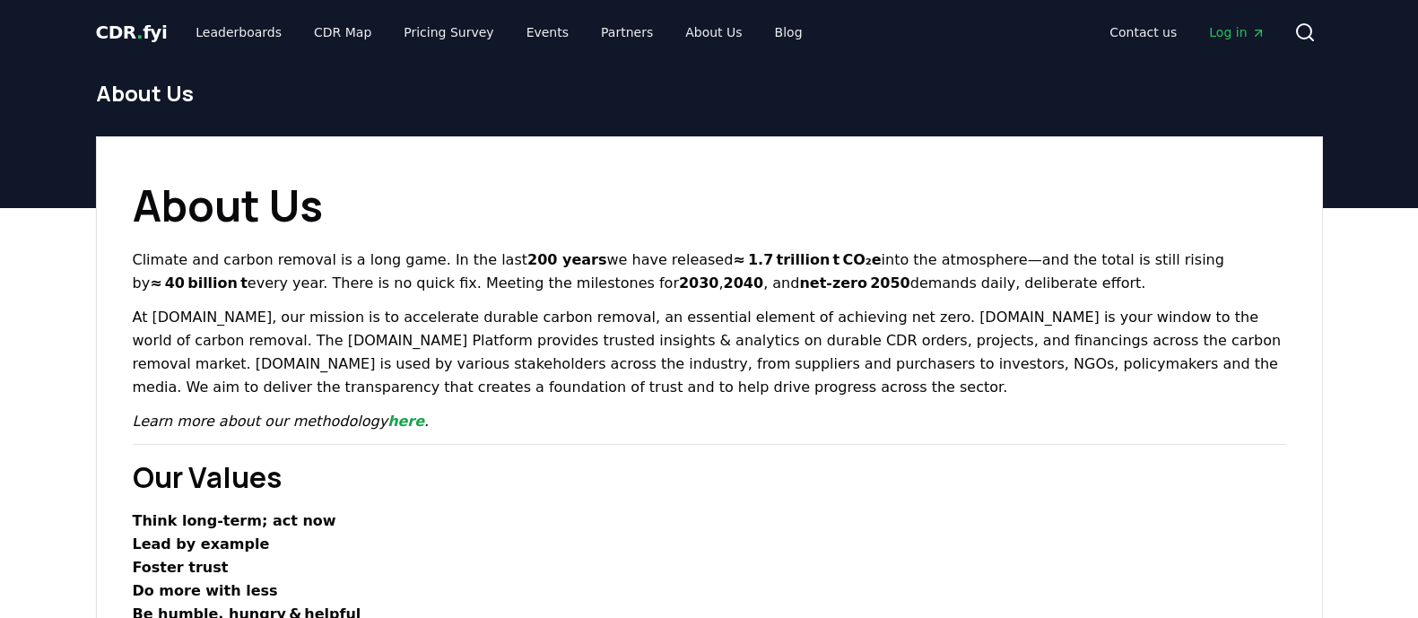
scroll to position [223, 0]
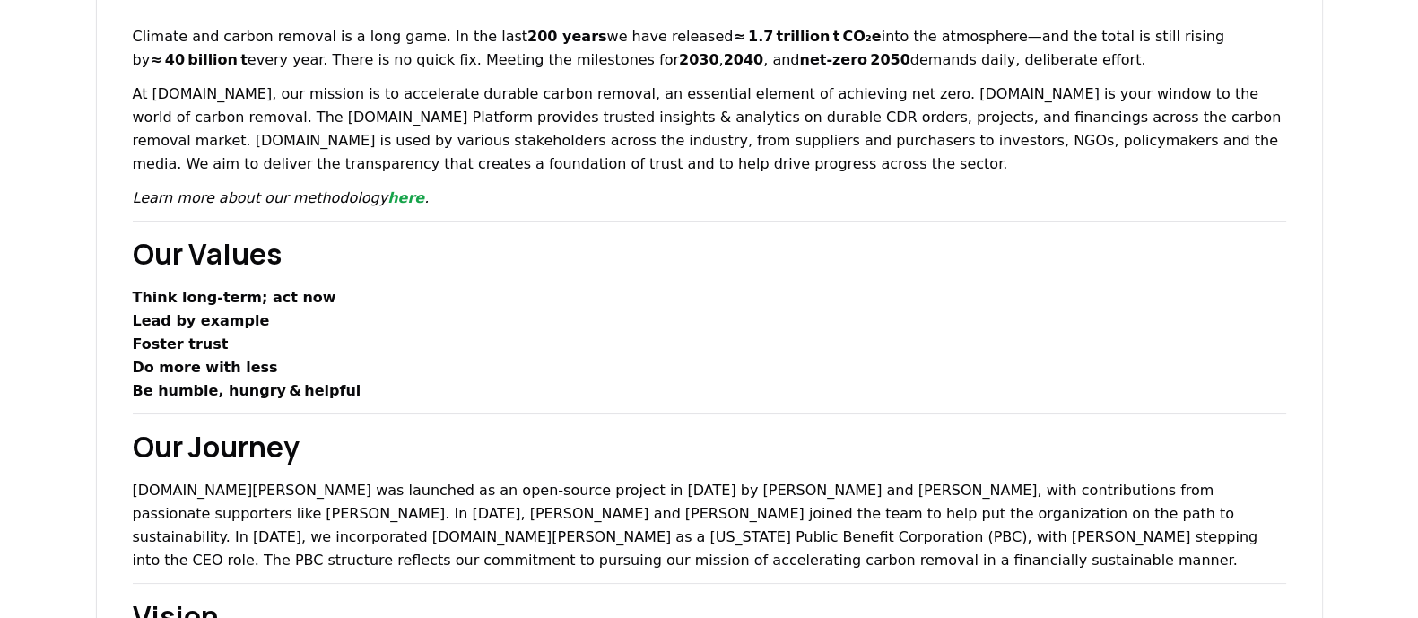
click at [431, 316] on p "Lead by example" at bounding box center [710, 320] width 1154 height 23
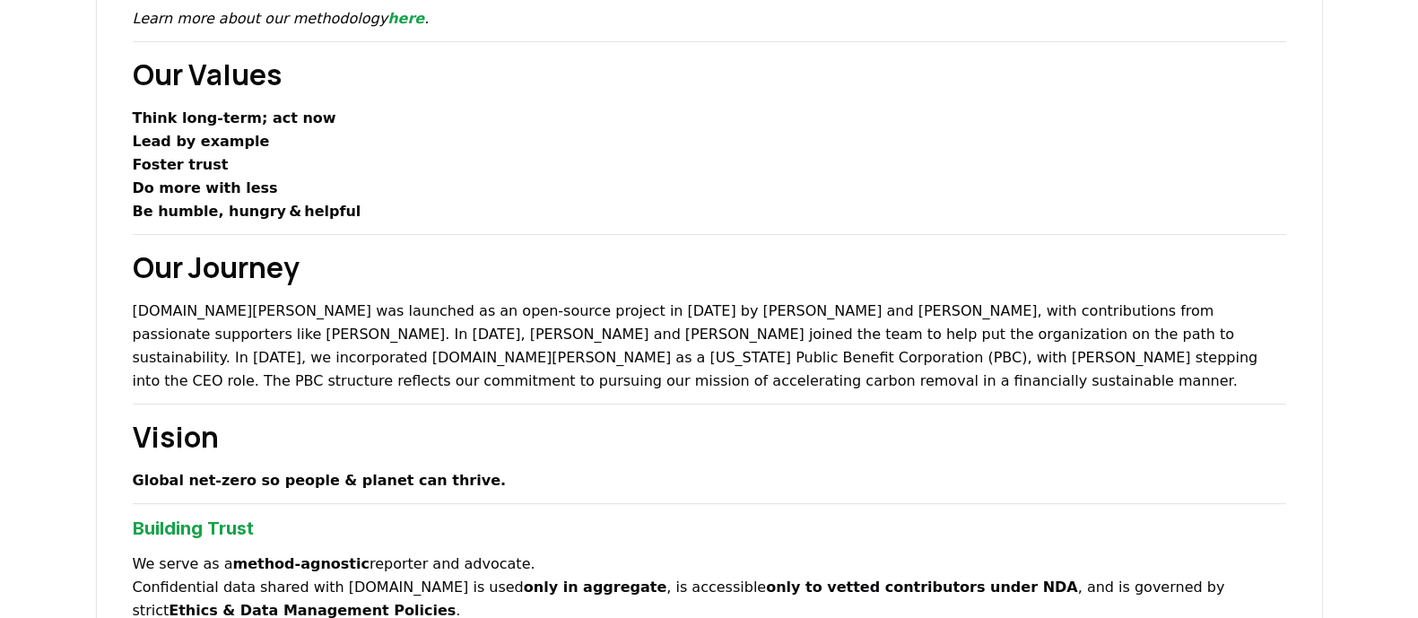
scroll to position [448, 0]
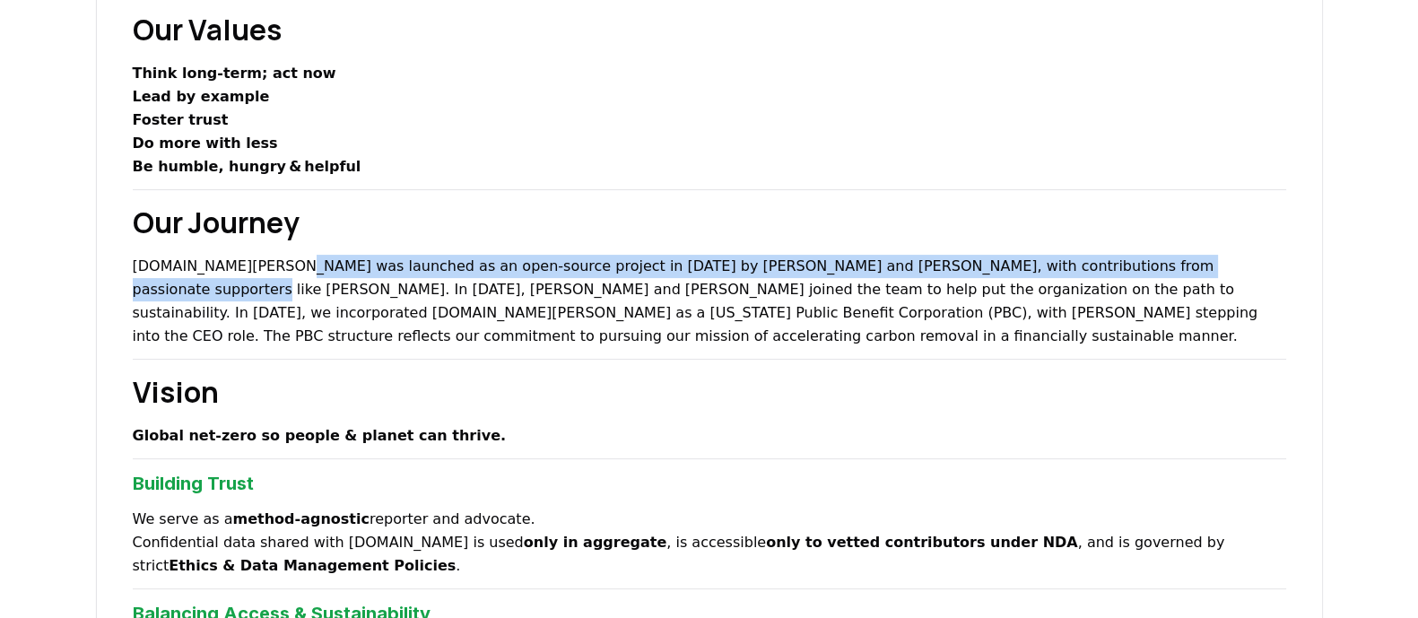
drag, startPoint x: 269, startPoint y: 262, endPoint x: 1190, endPoint y: 270, distance: 920.4
click at [1177, 266] on p "CDR.fyi was launched as an open-source project in 2022 by Robert Höglund and Ke…" at bounding box center [710, 301] width 1154 height 93
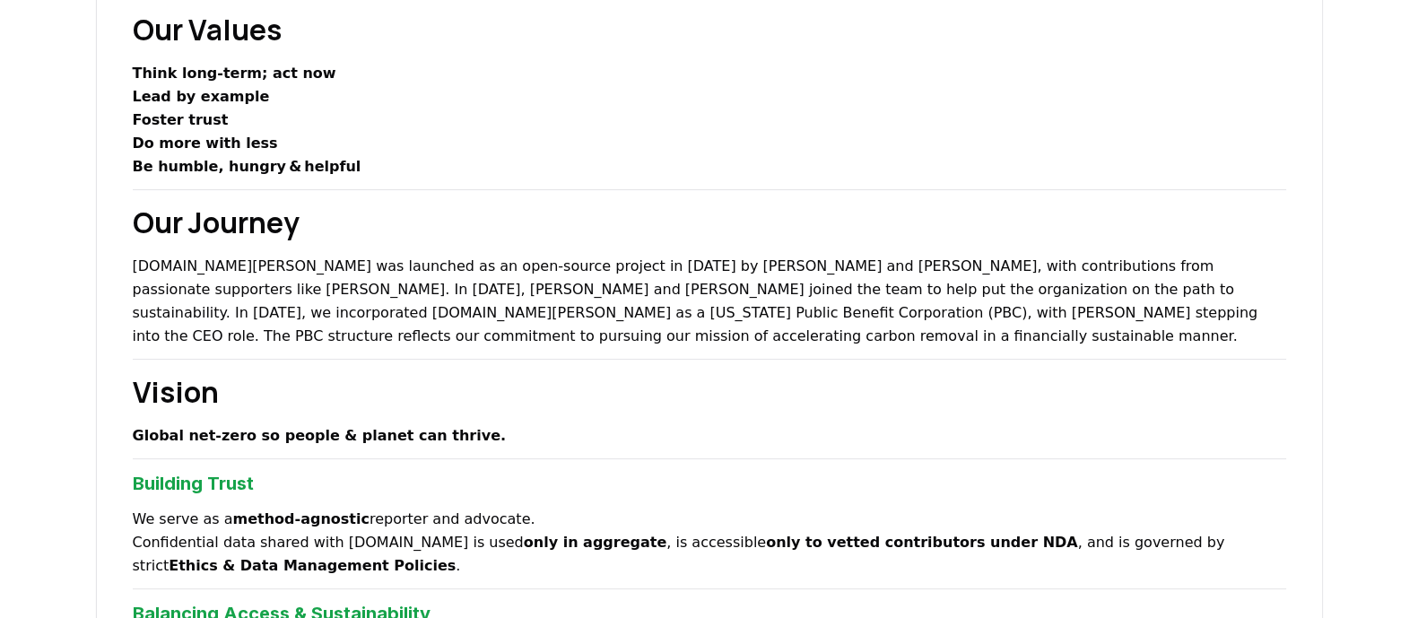
click at [1216, 272] on p "CDR.fyi was launched as an open-source project in 2022 by Robert Höglund and Ke…" at bounding box center [710, 301] width 1154 height 93
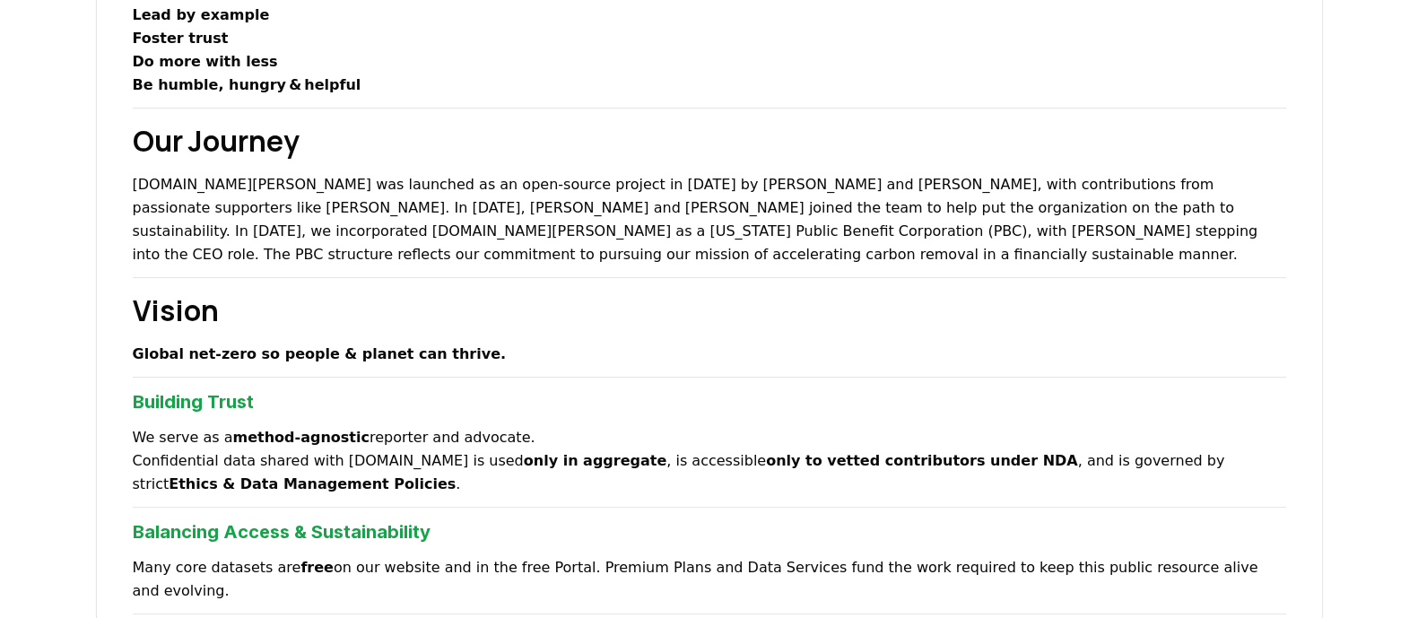
scroll to position [561, 0]
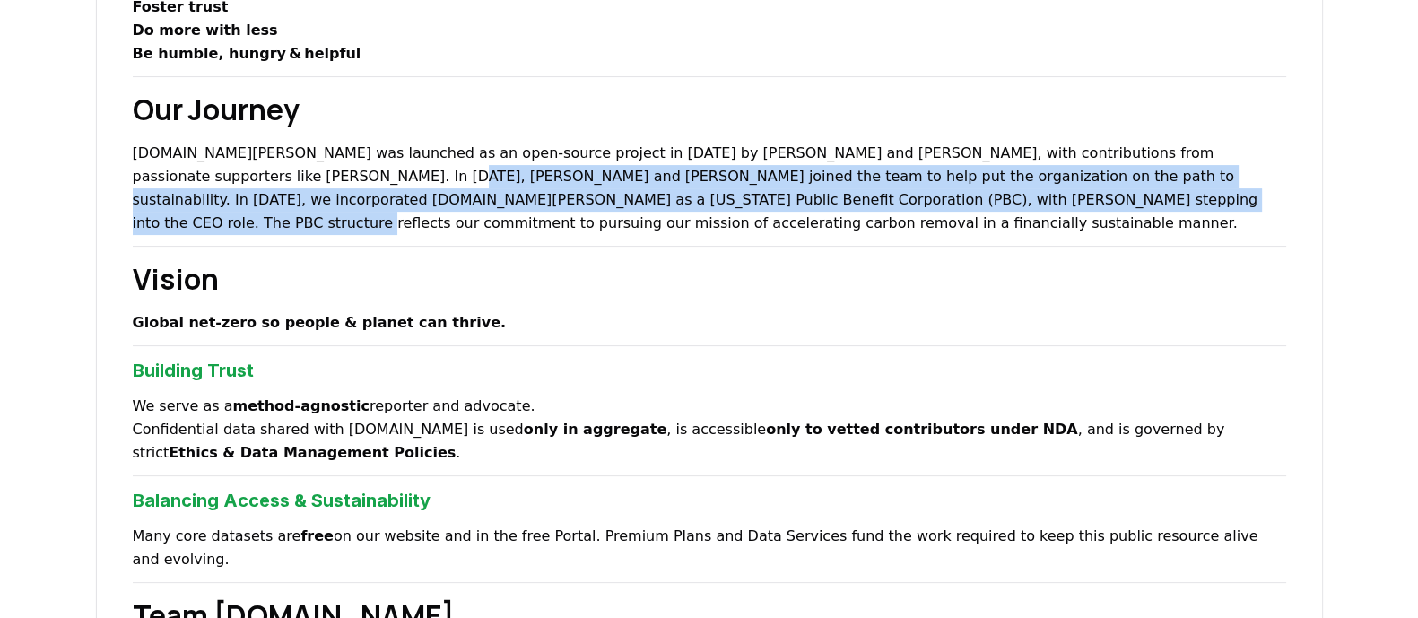
drag, startPoint x: 271, startPoint y: 165, endPoint x: 930, endPoint y: 198, distance: 660.2
click at [914, 195] on p "CDR.fyi was launched as an open-source project in 2022 by Robert Höglund and Ke…" at bounding box center [710, 188] width 1154 height 93
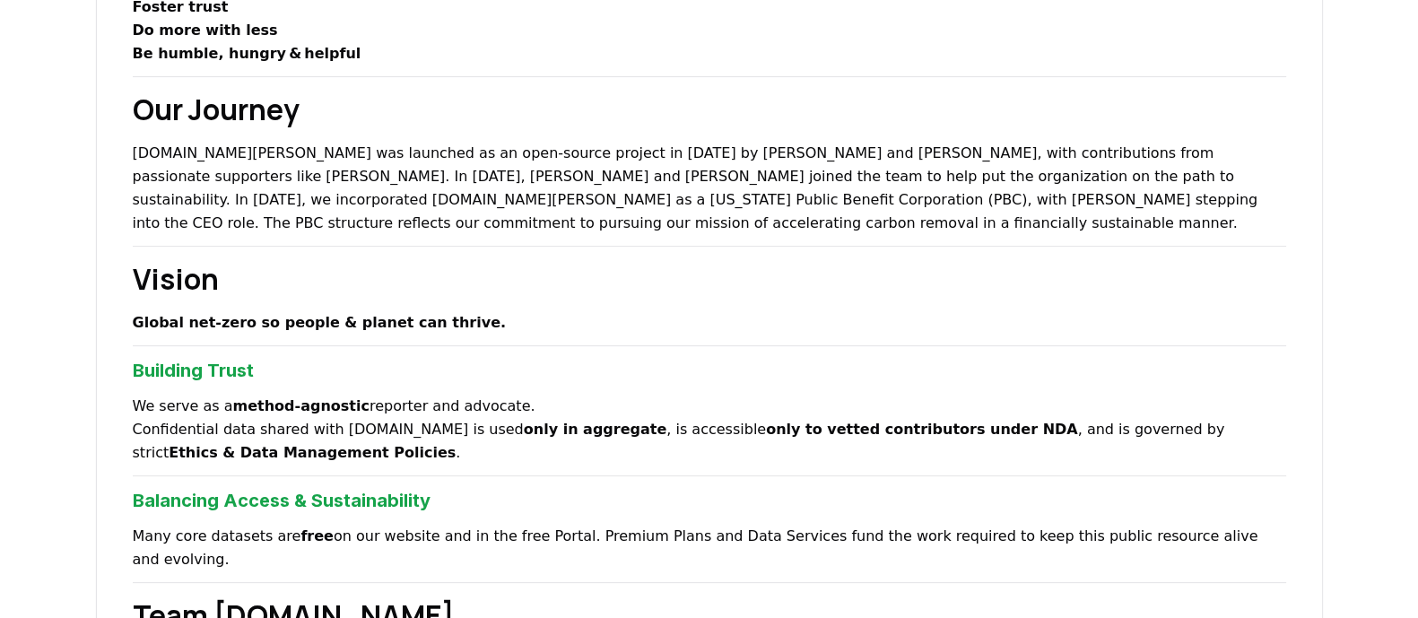
click at [946, 202] on p "CDR.fyi was launched as an open-source project in 2022 by Robert Höglund and Ke…" at bounding box center [710, 188] width 1154 height 93
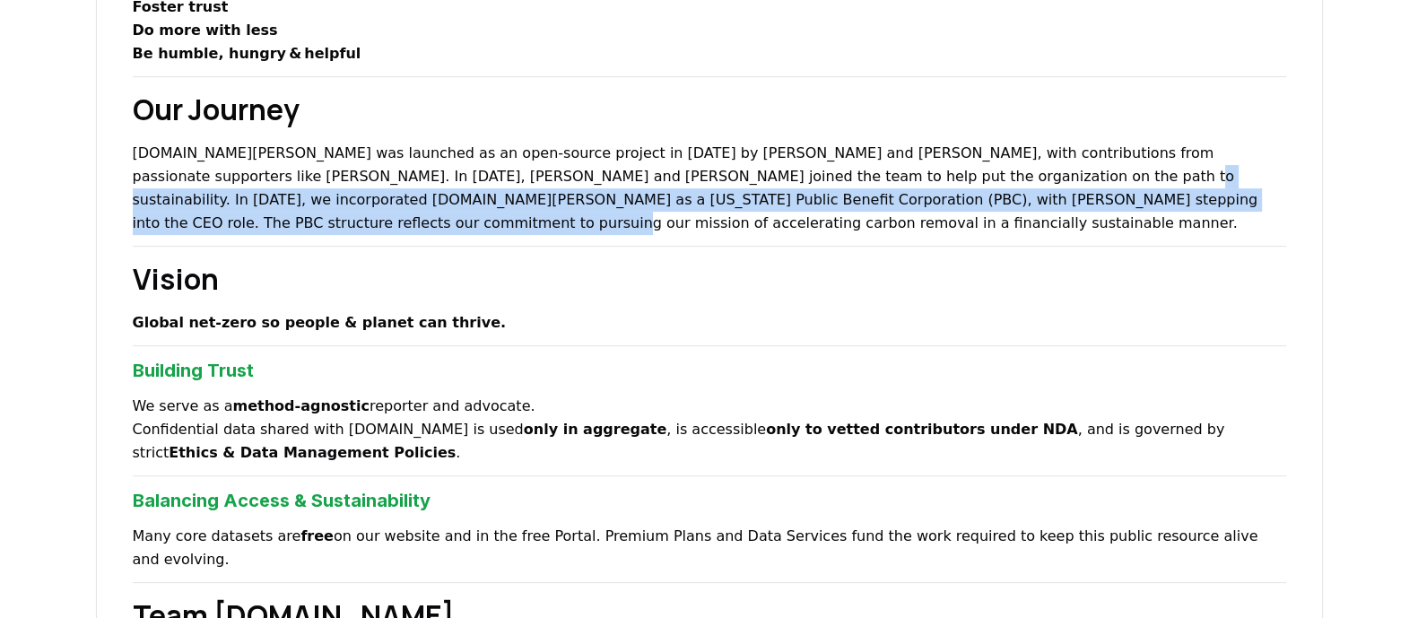
drag, startPoint x: 810, startPoint y: 179, endPoint x: 1139, endPoint y: 198, distance: 329.8
click at [1135, 199] on p "CDR.fyi was launched as an open-source project in 2022 by Robert Höglund and Ke…" at bounding box center [710, 188] width 1154 height 93
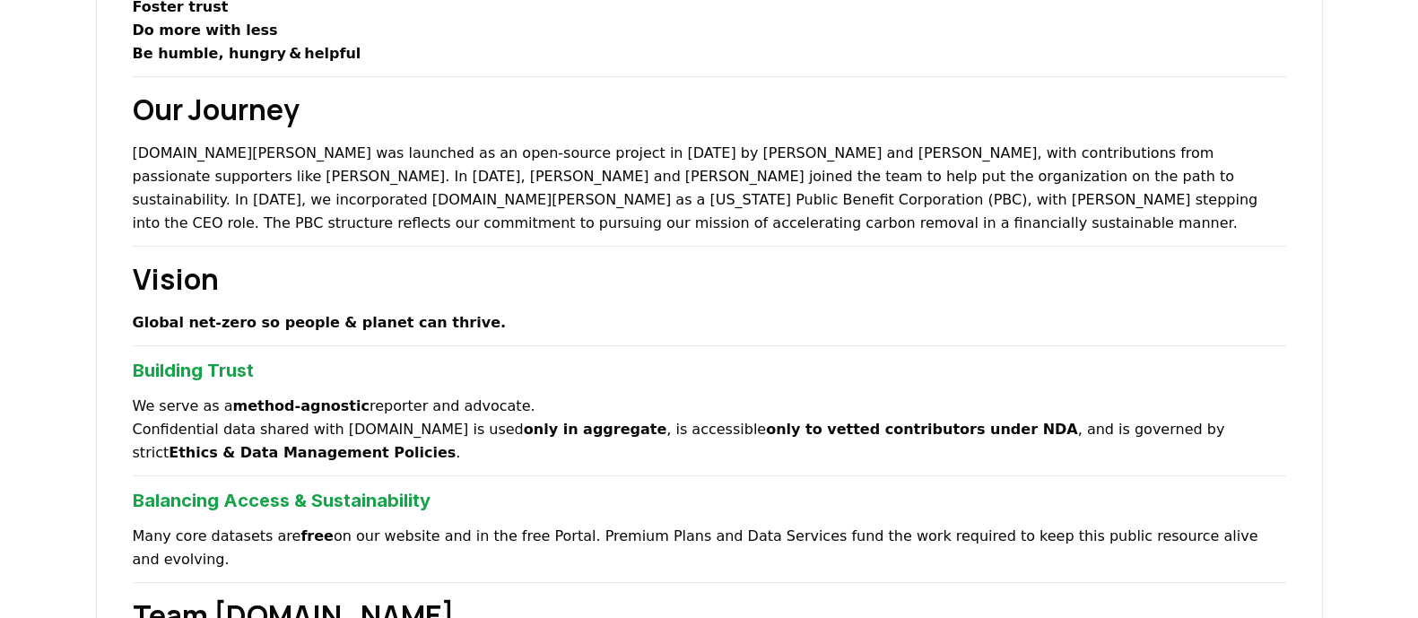
click at [1147, 195] on p "CDR.fyi was launched as an open-source project in 2022 by Robert Höglund and Ke…" at bounding box center [710, 188] width 1154 height 93
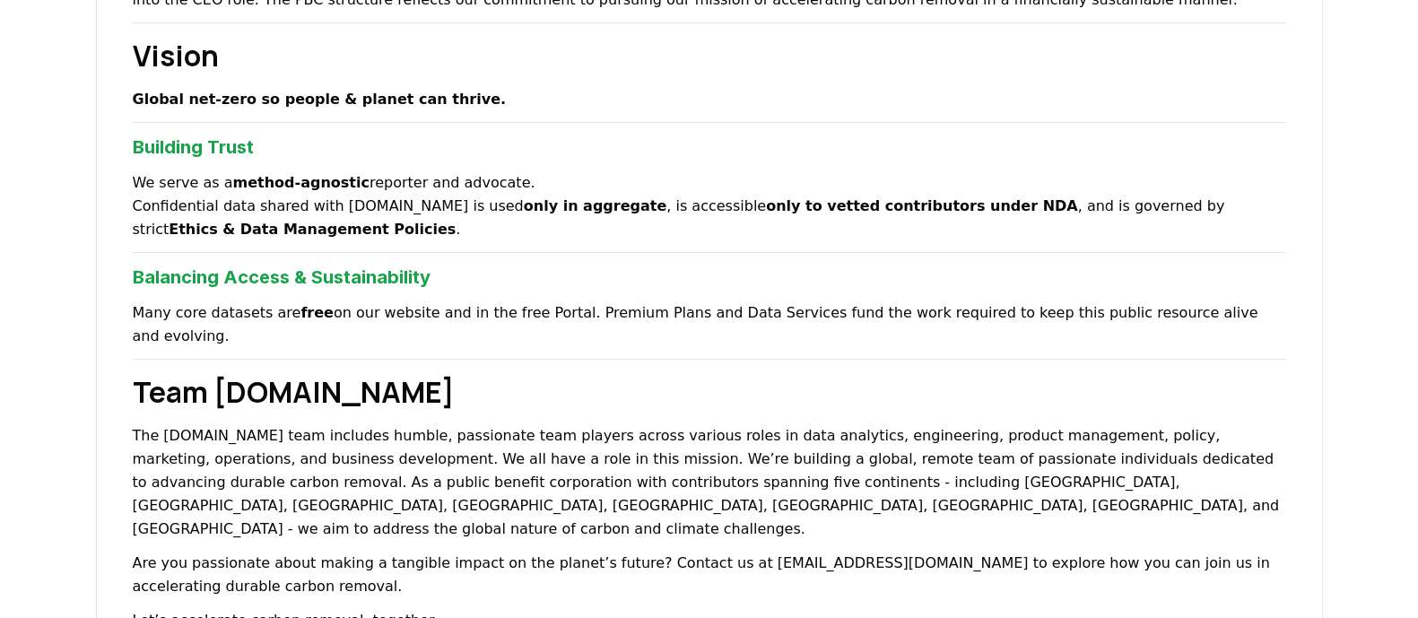
scroll to position [896, 0]
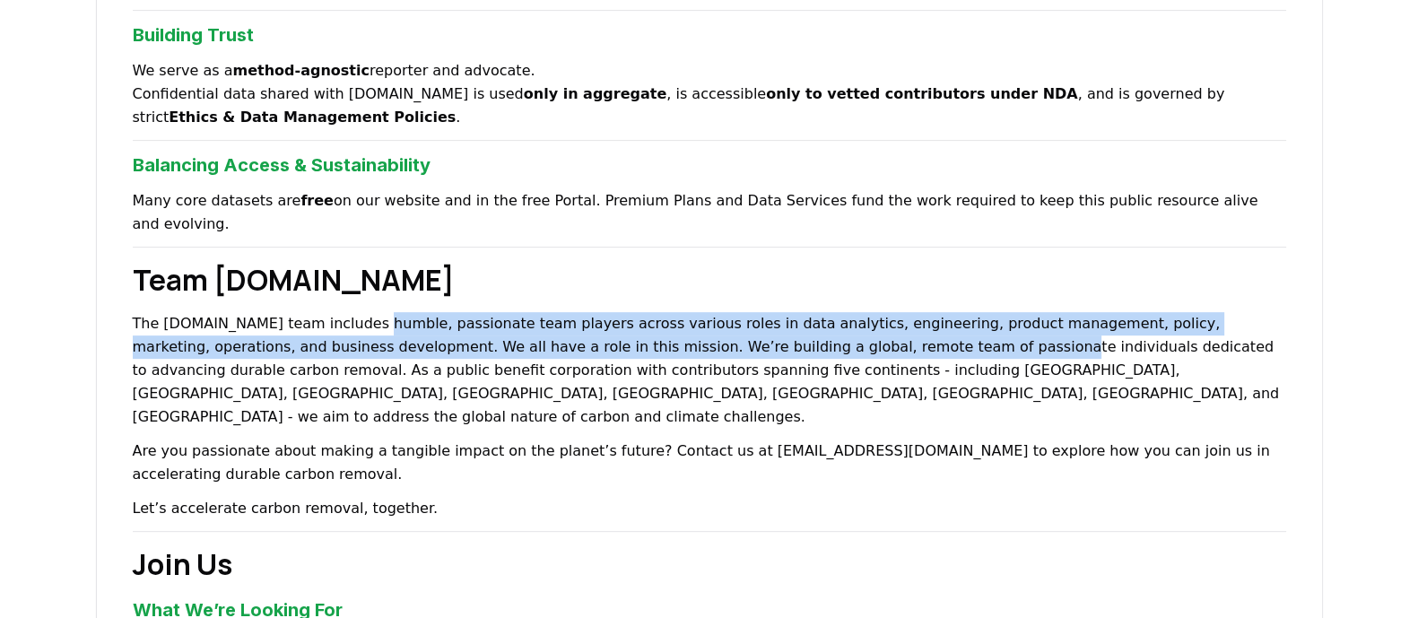
drag, startPoint x: 366, startPoint y: 294, endPoint x: 815, endPoint y: 318, distance: 450.0
click at [813, 318] on p "The CDR.fyi team includes humble, passionate team players across various roles …" at bounding box center [710, 370] width 1154 height 117
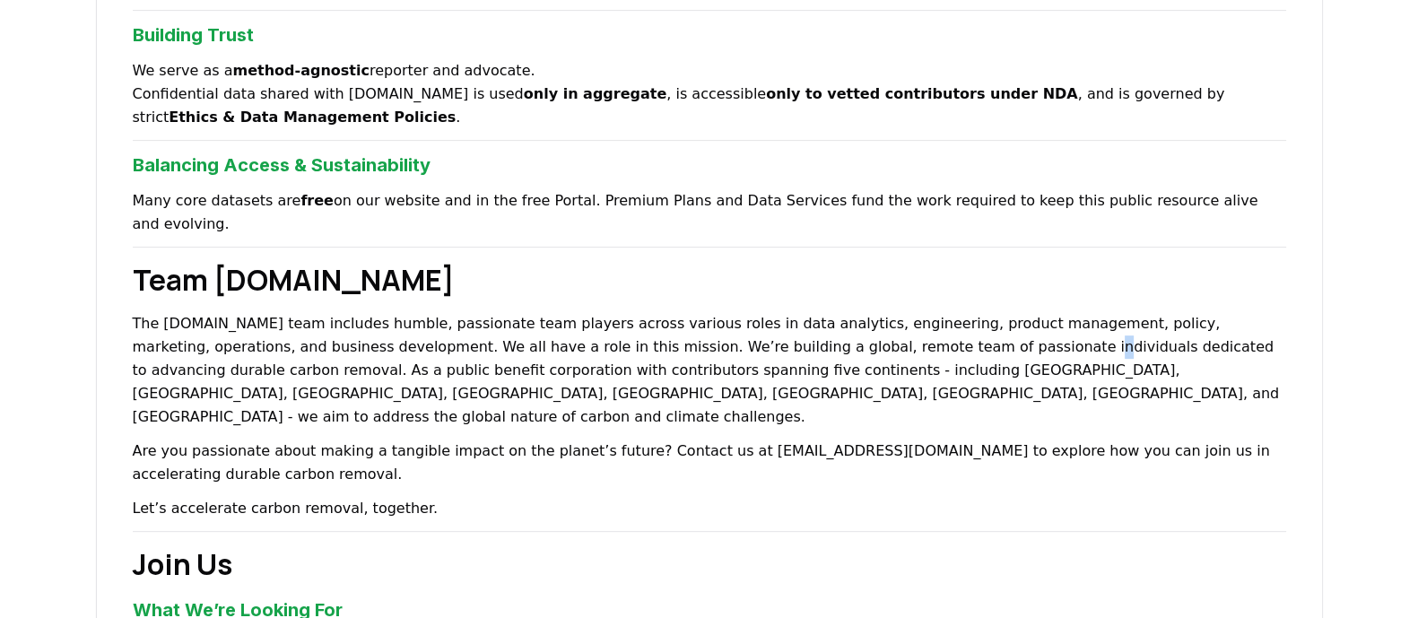
click at [834, 318] on p "The CDR.fyi team includes humble, passionate team players across various roles …" at bounding box center [710, 370] width 1154 height 117
click at [810, 313] on p "The CDR.fyi team includes humble, passionate team players across various roles …" at bounding box center [710, 370] width 1154 height 117
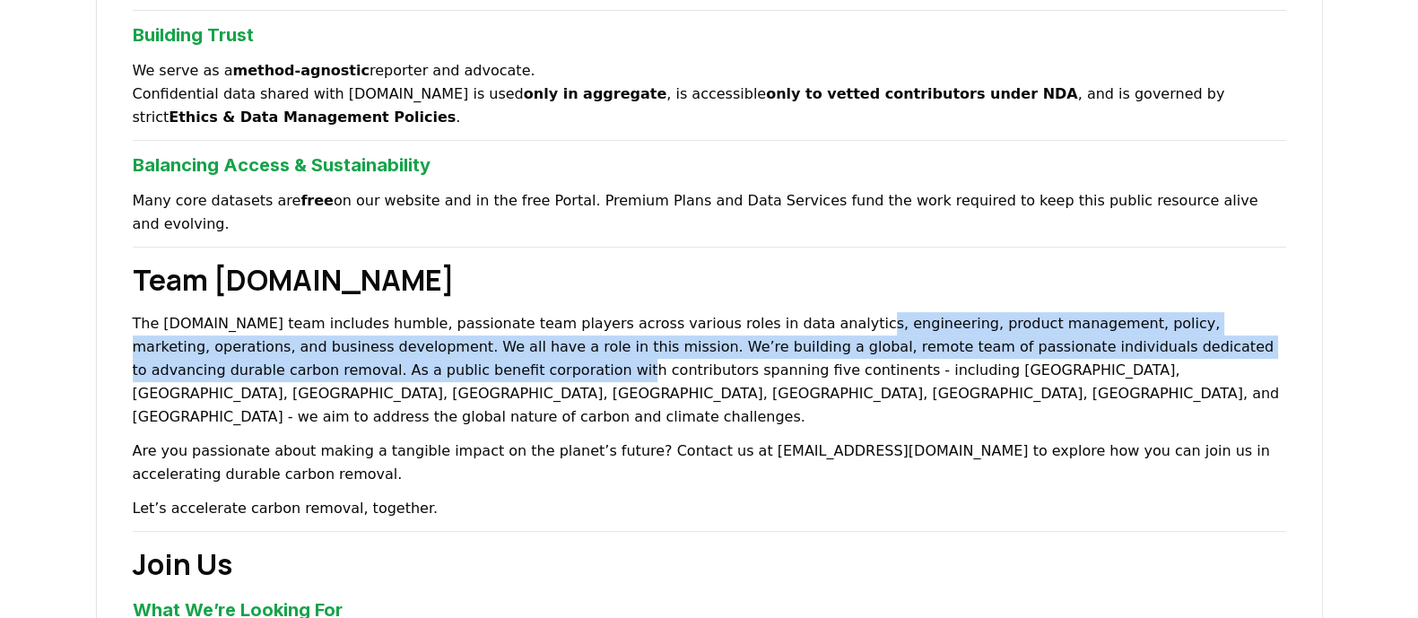
drag, startPoint x: 984, startPoint y: 299, endPoint x: 320, endPoint y: 357, distance: 666.4
click at [321, 355] on p "The CDR.fyi team includes humble, passionate team players across various roles …" at bounding box center [710, 370] width 1154 height 117
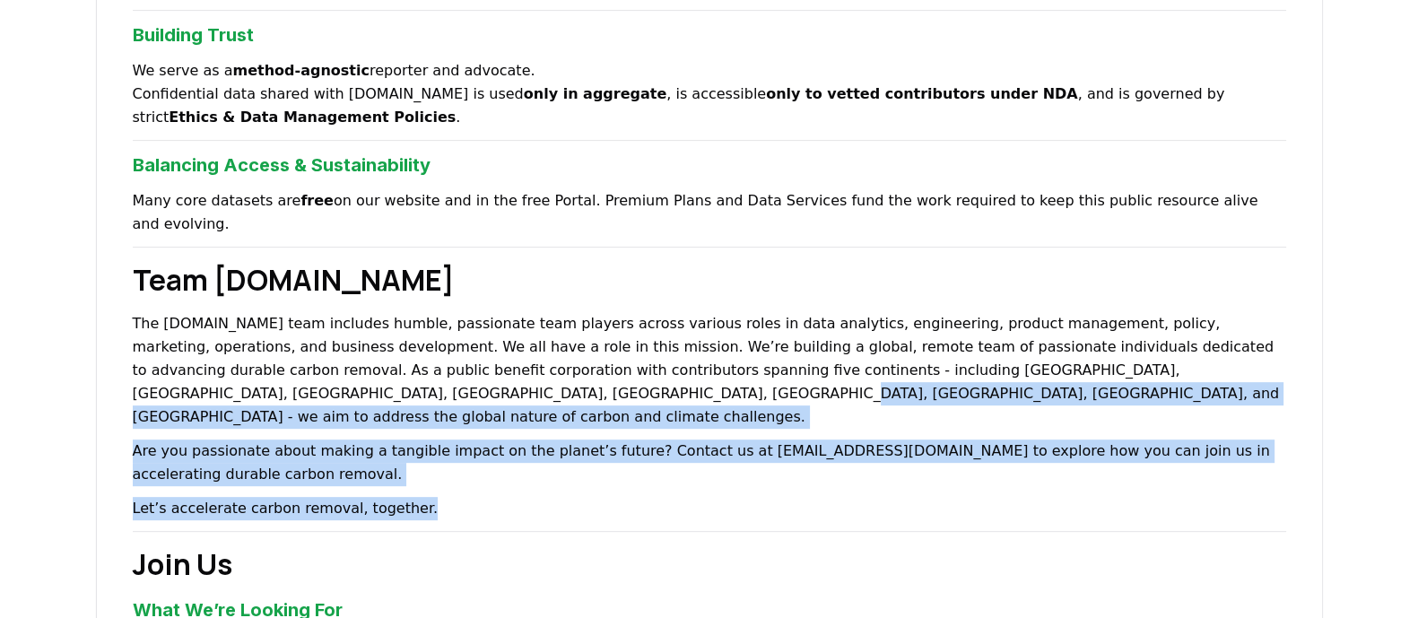
drag, startPoint x: 222, startPoint y: 376, endPoint x: 341, endPoint y: 332, distance: 126.3
click at [414, 379] on div "About Us Climate and carbon removal is a long game. In the last 200 years we ha…" at bounding box center [709, 136] width 1227 height 1792
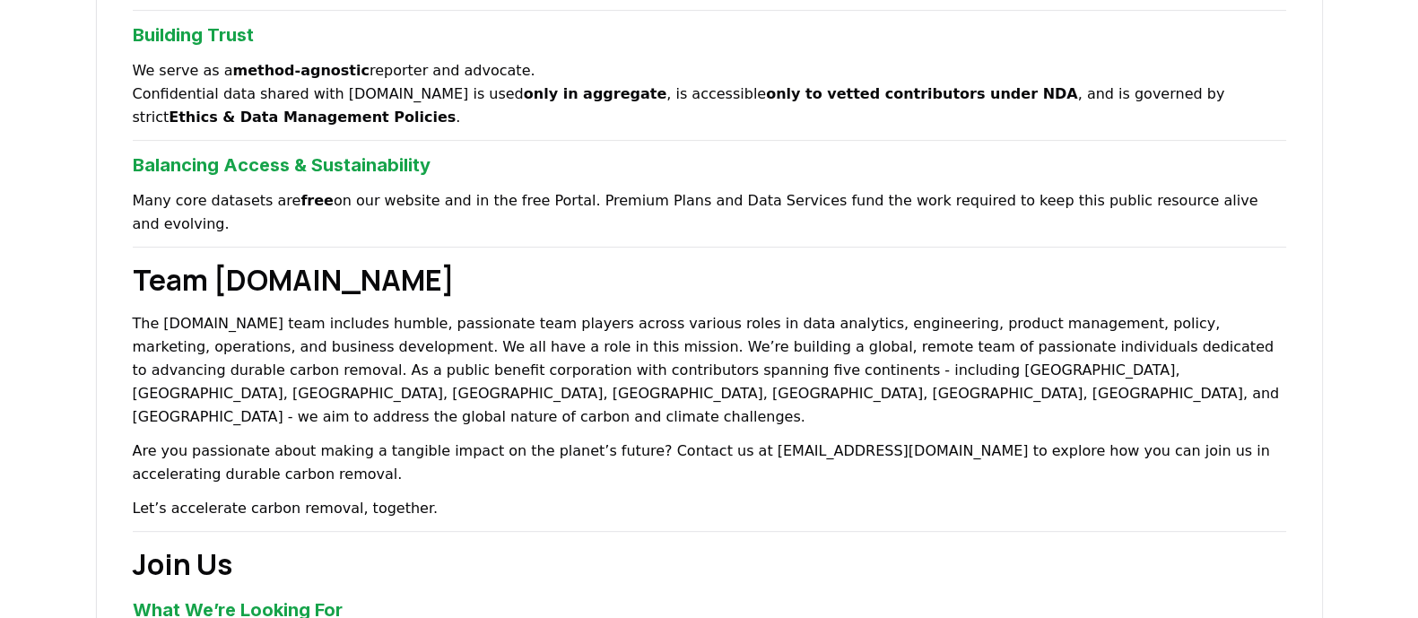
click at [341, 332] on p "The CDR.fyi team includes humble, passionate team players across various roles …" at bounding box center [710, 370] width 1154 height 117
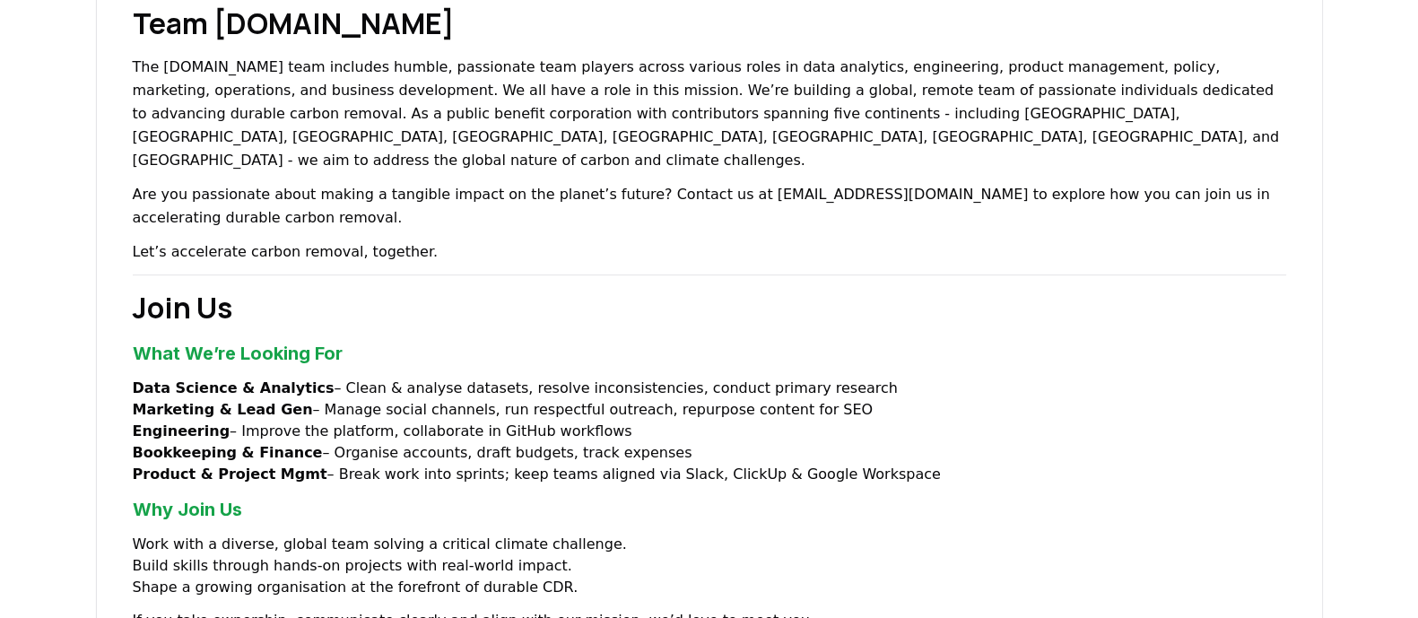
scroll to position [1121, 0]
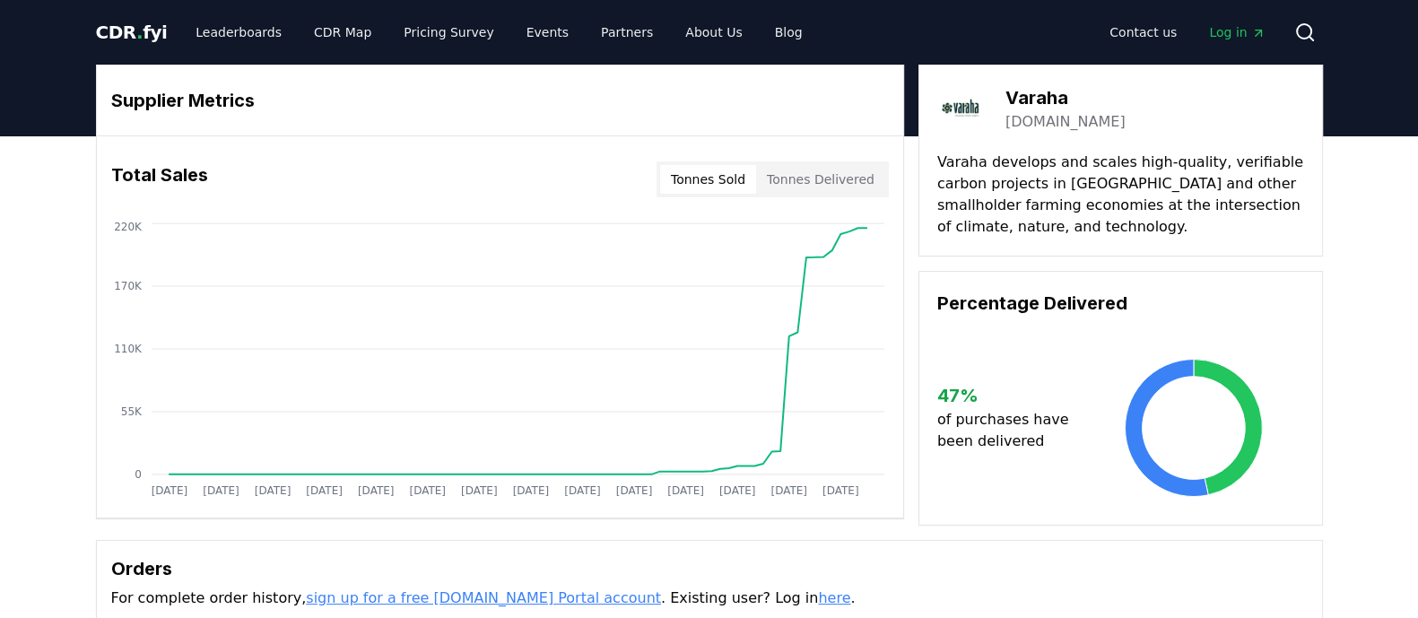
drag, startPoint x: 991, startPoint y: 168, endPoint x: 1211, endPoint y: 189, distance: 220.8
drag, startPoint x: 965, startPoint y: 172, endPoint x: 1147, endPoint y: 196, distance: 183.6
click at [1122, 187] on p "Varaha develops and scales high-quality, verifiable carbon projects in [GEOGRAP…" at bounding box center [1120, 195] width 367 height 86
click at [1164, 200] on p "Varaha develops and scales high-quality, verifiable carbon projects in [GEOGRAP…" at bounding box center [1120, 195] width 367 height 86
click at [827, 176] on button "Tonnes Delivered" at bounding box center [820, 179] width 129 height 29
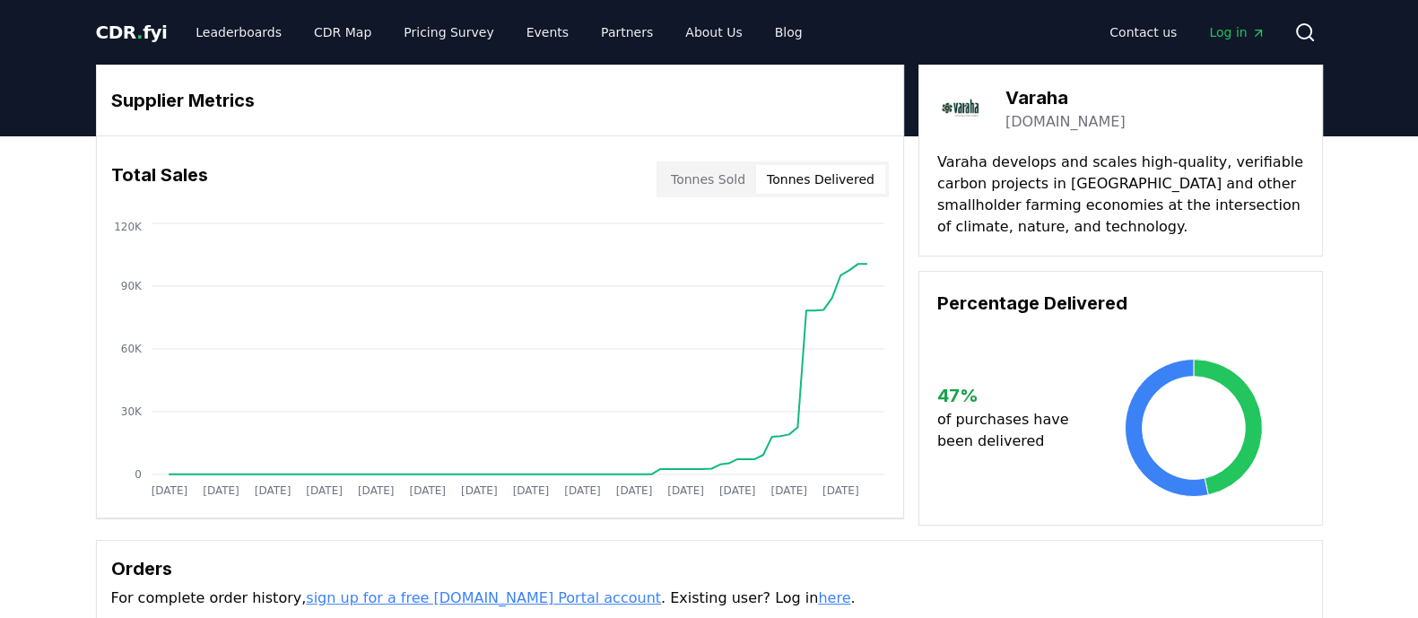
click at [728, 181] on button "Tonnes Sold" at bounding box center [708, 179] width 96 height 29
click at [1033, 92] on h3 "Varaha" at bounding box center [1066, 97] width 120 height 27
click at [960, 109] on img at bounding box center [962, 108] width 50 height 50
click at [1047, 123] on link "varaha.earth" at bounding box center [1066, 122] width 120 height 22
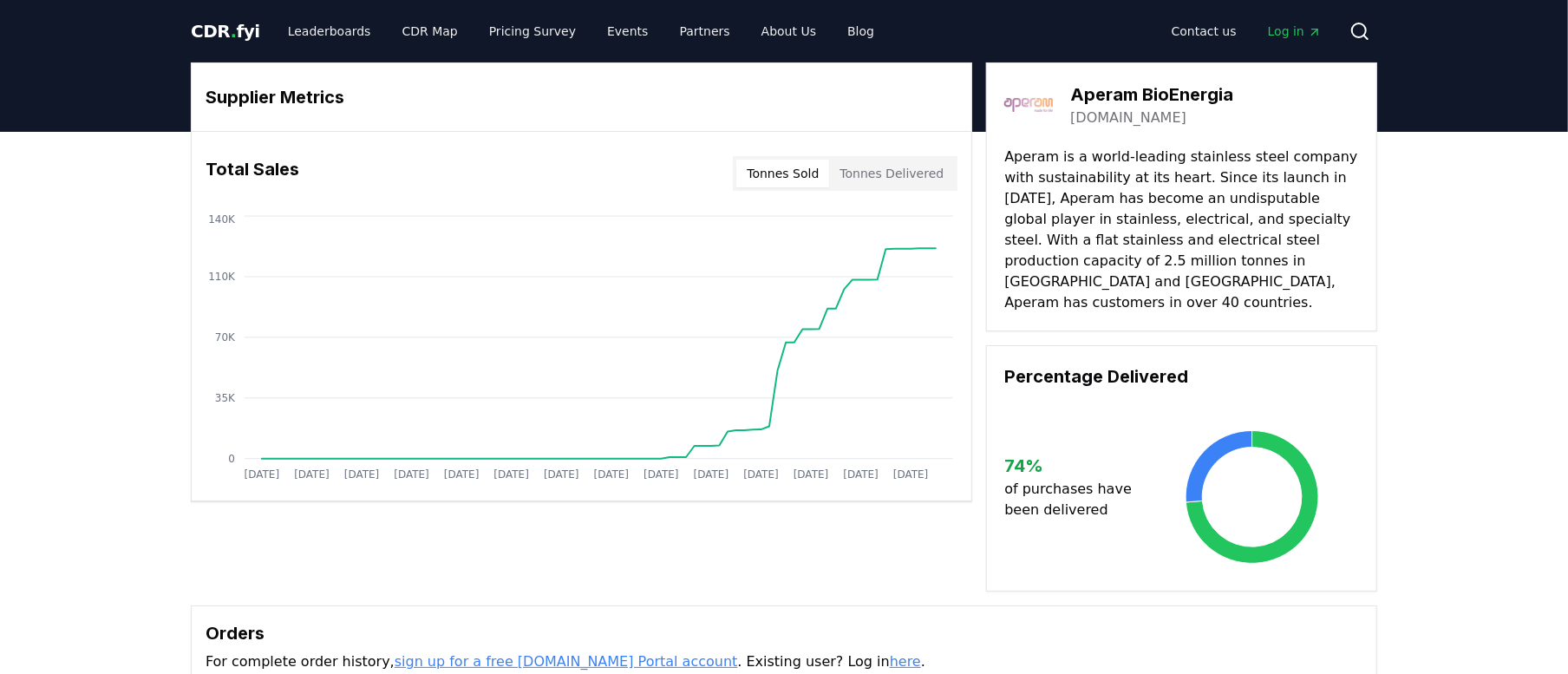
drag, startPoint x: 1011, startPoint y: 171, endPoint x: 1319, endPoint y: 177, distance: 308.1
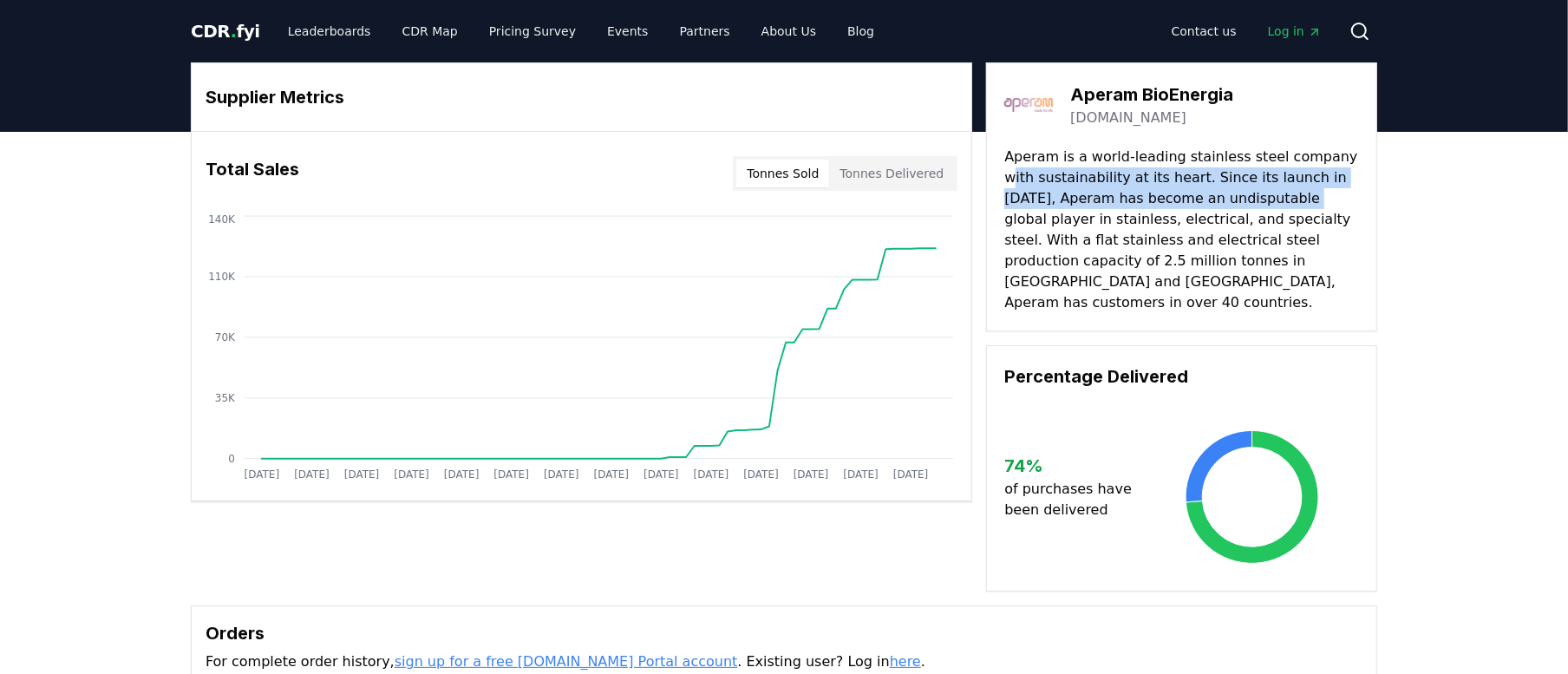
drag, startPoint x: 1337, startPoint y: 163, endPoint x: 1253, endPoint y: 190, distance: 88.2
click at [1253, 190] on p "Aperam is a world-leading stainless steel company with sustainability at its he…" at bounding box center [1181, 230] width 355 height 166
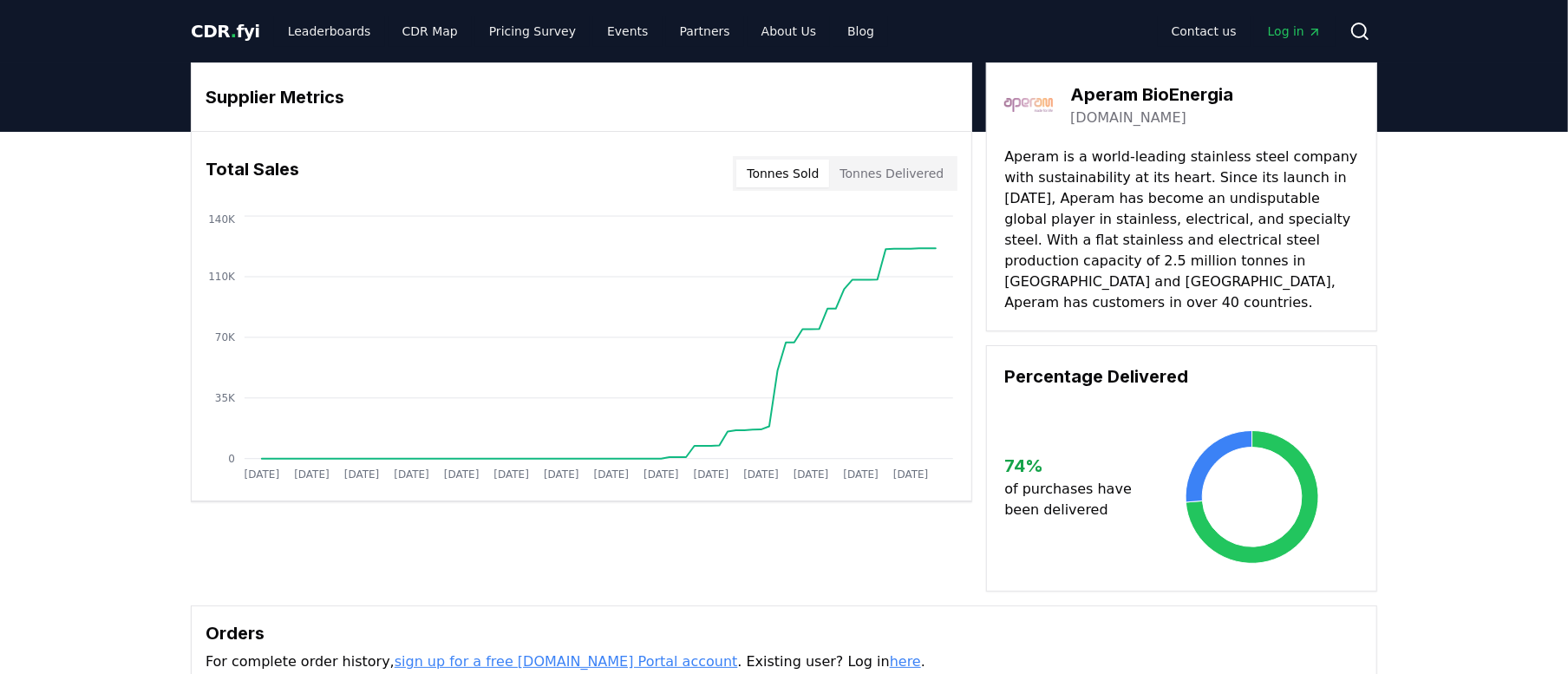
click at [1217, 227] on p "Aperam is a world-leading stainless steel company with sustainability at its he…" at bounding box center [1181, 230] width 355 height 166
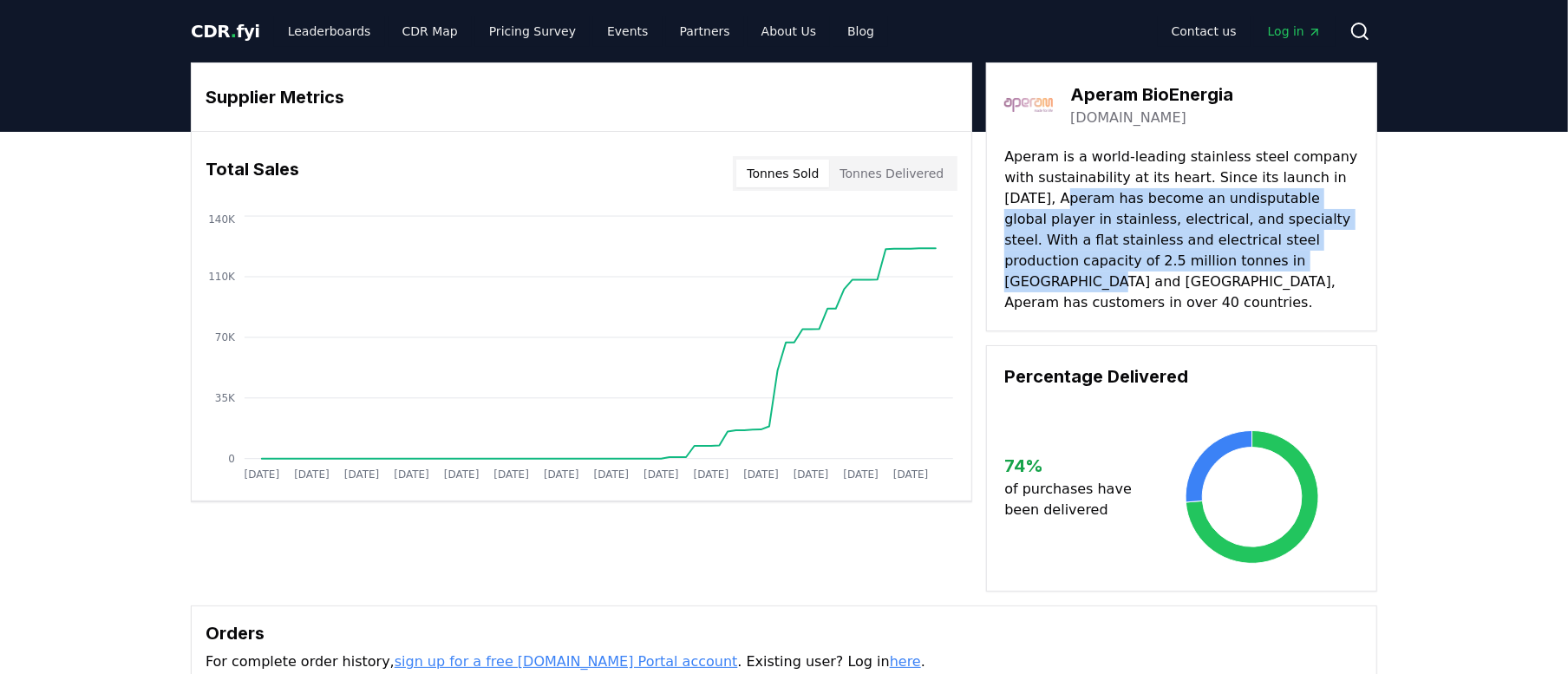
drag, startPoint x: 1036, startPoint y: 203, endPoint x: 1217, endPoint y: 254, distance: 188.0
click at [1217, 254] on p "Aperam is a world-leading stainless steel company with sustainability at its he…" at bounding box center [1181, 230] width 355 height 166
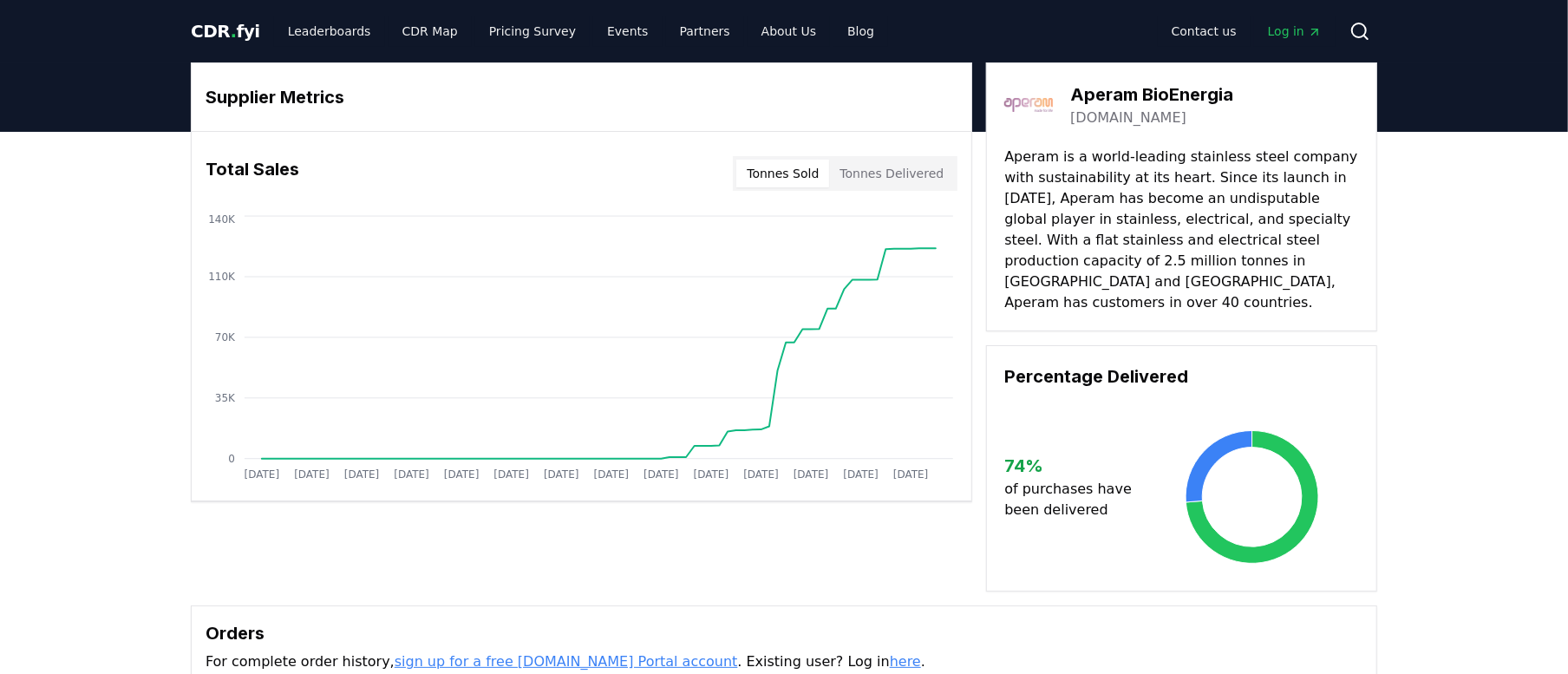
click at [1148, 278] on p "Aperam is a world-leading stainless steel company with sustainability at its he…" at bounding box center [1181, 230] width 355 height 166
click at [1217, 105] on h3 "Aperam BioEnergia" at bounding box center [1151, 94] width 163 height 26
click at [1158, 128] on link "aperambioenergia.com" at bounding box center [1128, 118] width 116 height 21
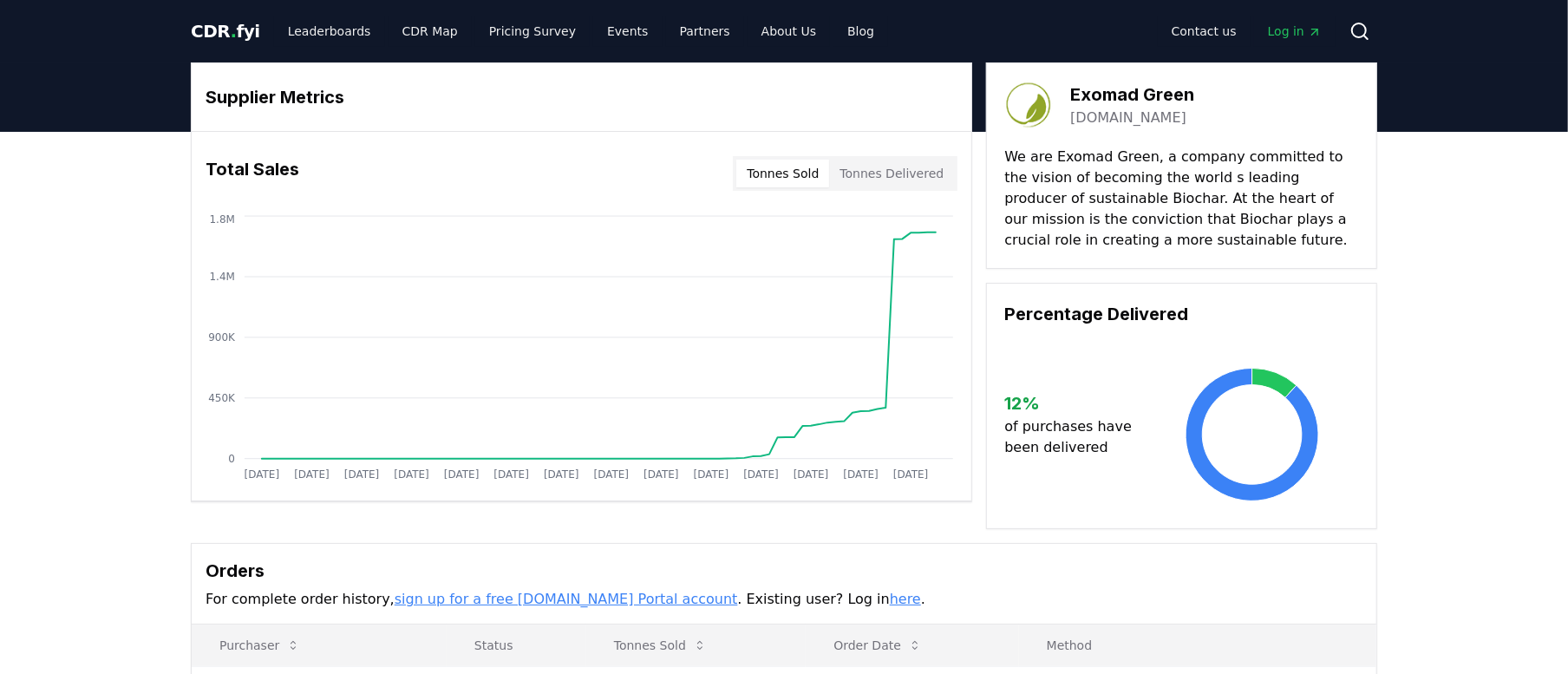
click at [1137, 116] on link "exomadgreen.com" at bounding box center [1128, 118] width 116 height 21
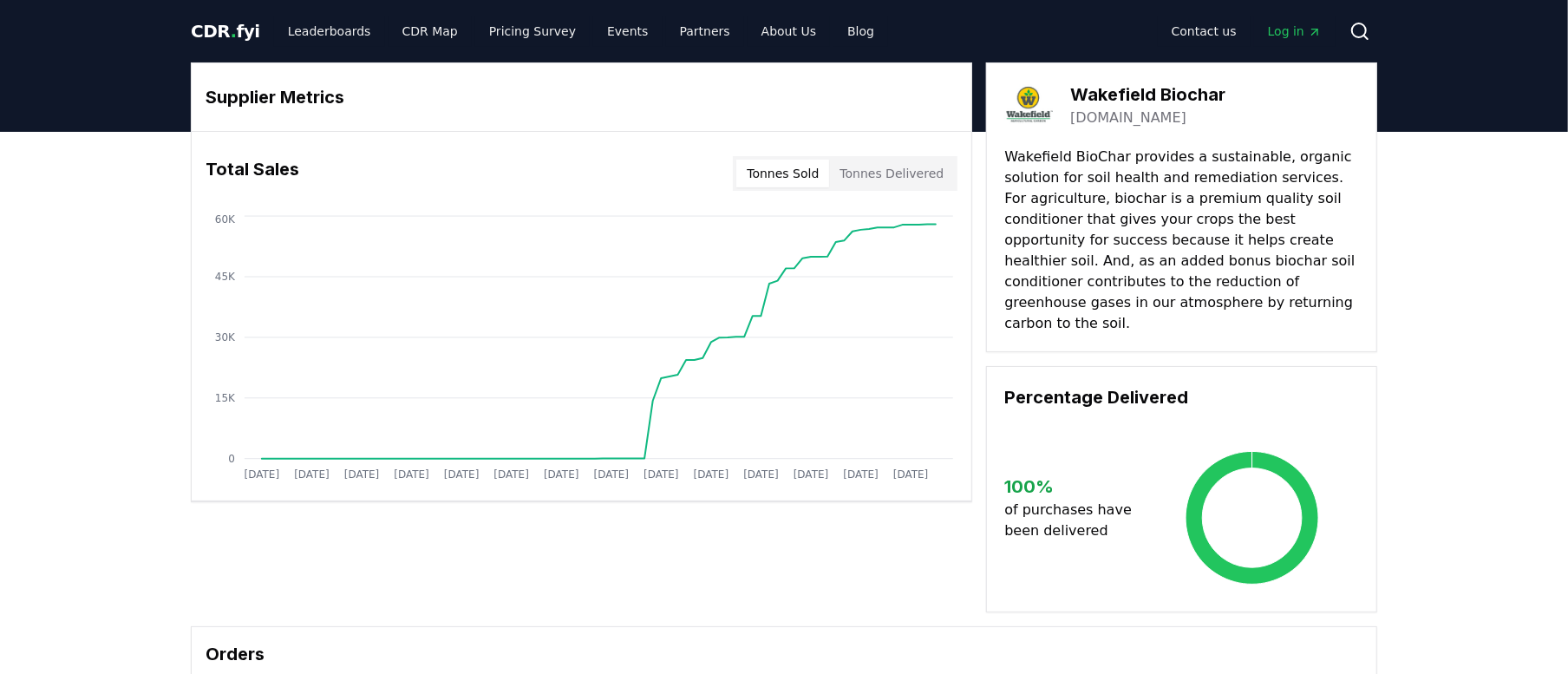
click at [1115, 122] on link "[DOMAIN_NAME]" at bounding box center [1128, 118] width 116 height 21
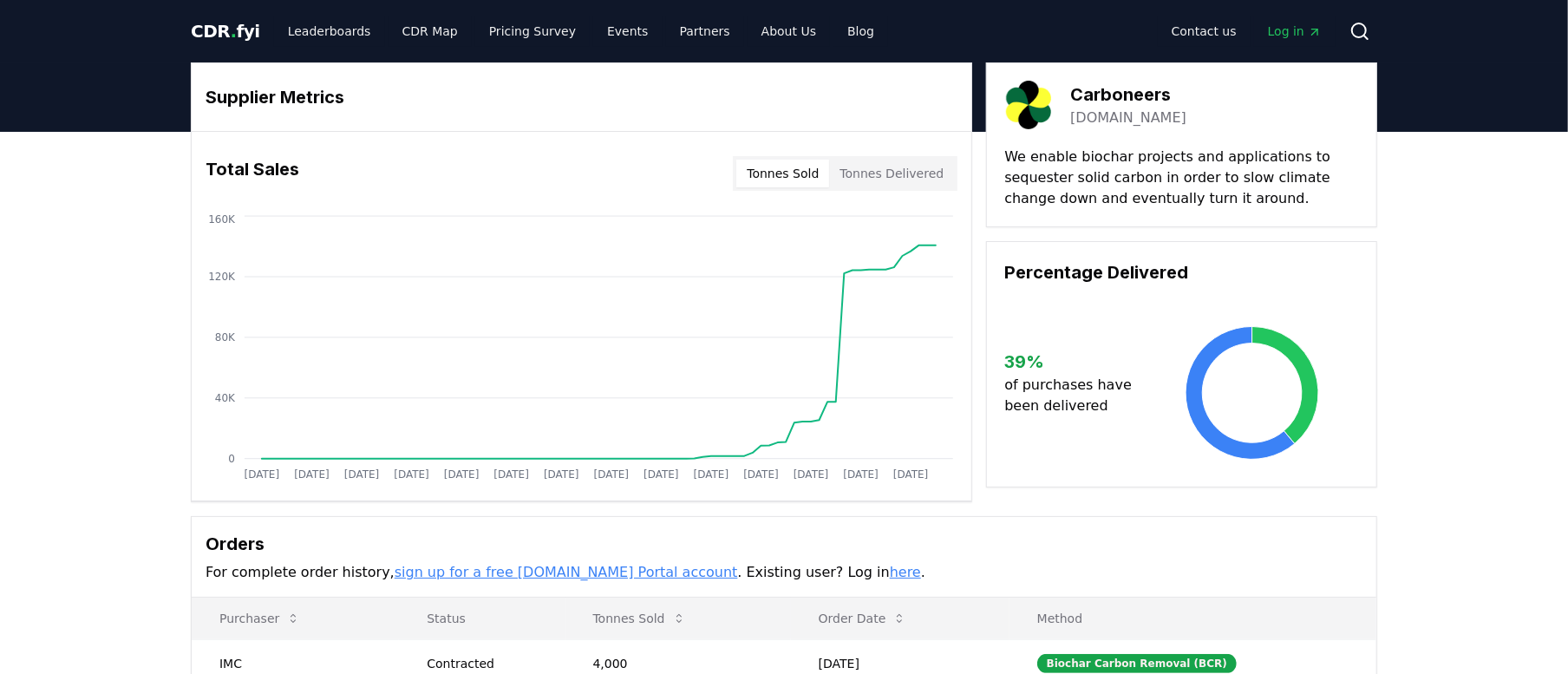
click at [1110, 120] on link "[DOMAIN_NAME]" at bounding box center [1128, 118] width 116 height 21
click at [1118, 111] on link "[DOMAIN_NAME]" at bounding box center [1128, 118] width 116 height 21
